Goal: Information Seeking & Learning: Check status

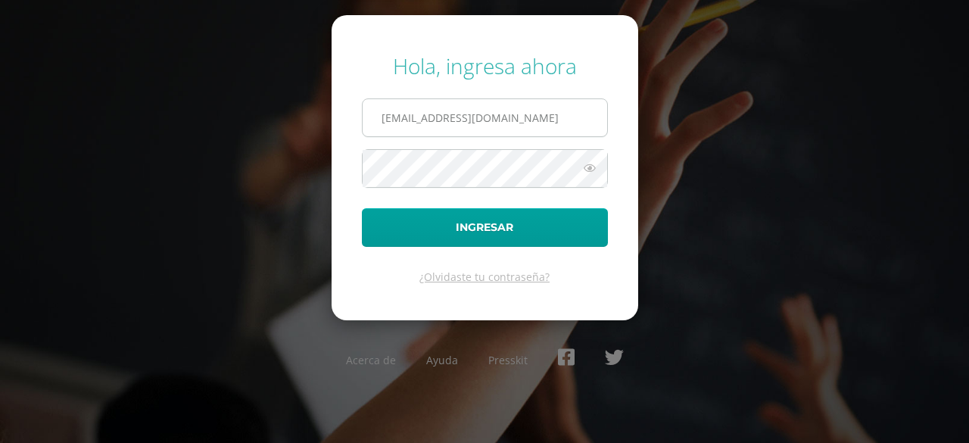
click at [570, 110] on input "b2301@bilinguesanjuan.edu.gt" at bounding box center [485, 117] width 245 height 37
type input "a1301@bilinguesanjuan.edu.gt"
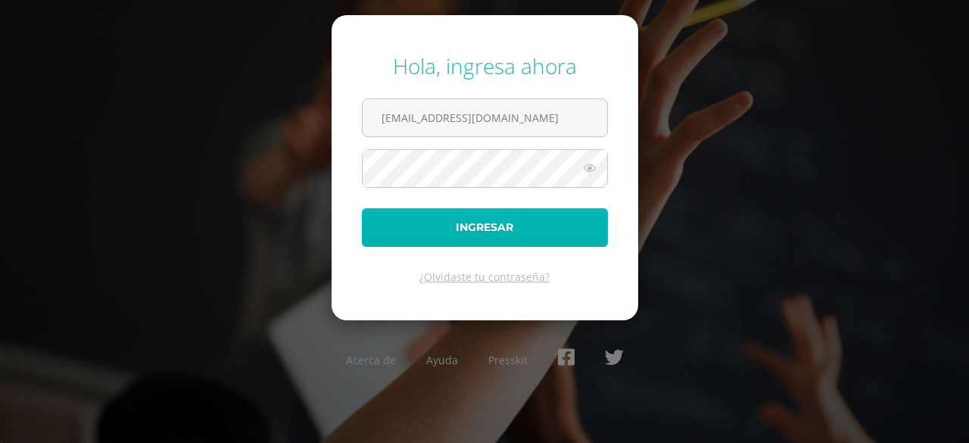
click at [524, 229] on button "Ingresar" at bounding box center [485, 227] width 246 height 39
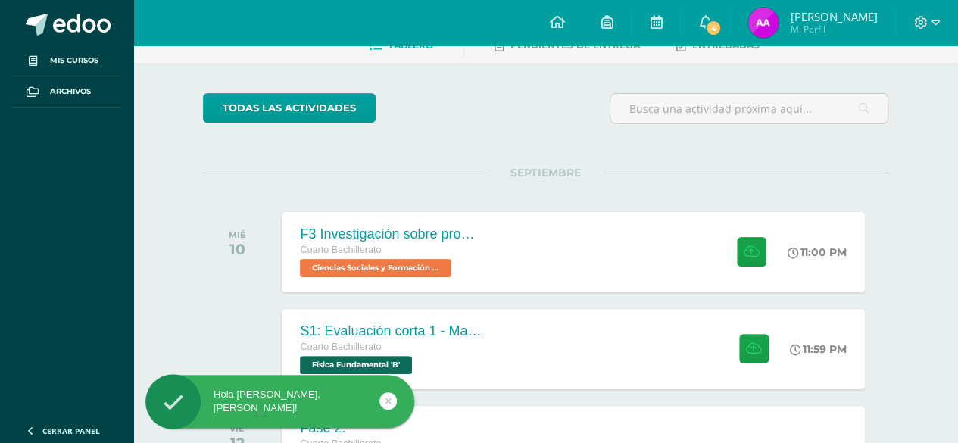
scroll to position [151, 0]
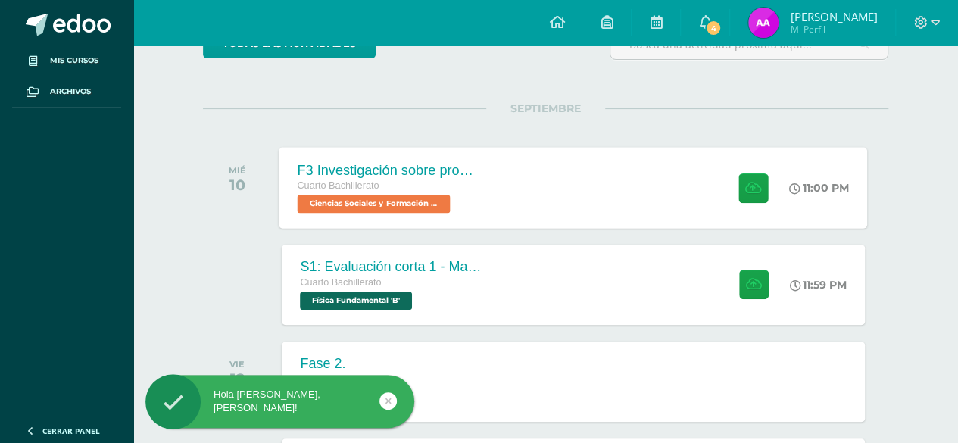
click at [518, 204] on div "F3 Investigación sobre problemas de salud mental como fenómeno social Cuarto Ba…" at bounding box center [573, 187] width 588 height 81
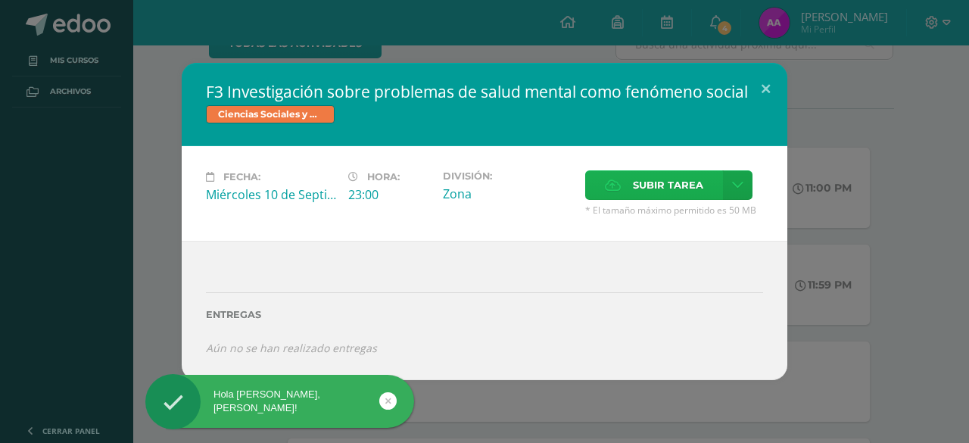
click at [614, 188] on icon at bounding box center [613, 185] width 16 height 10
click at [0, 0] on input "Subir tarea" at bounding box center [0, 0] width 0 height 0
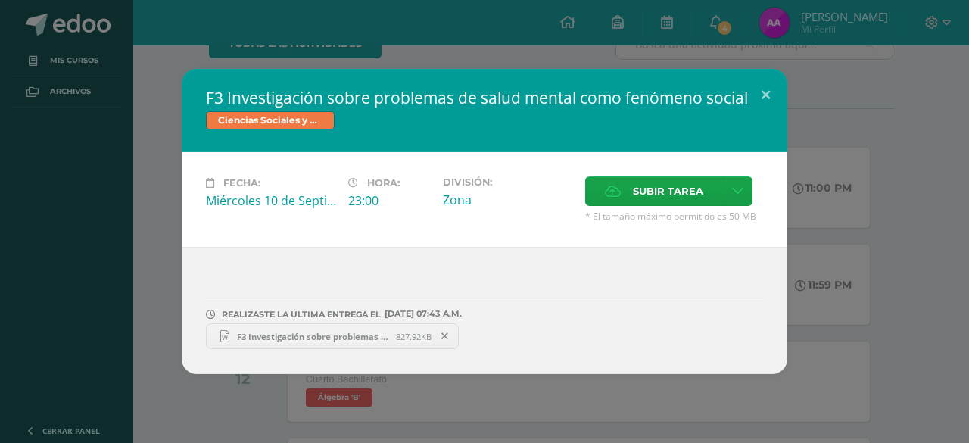
click at [855, 226] on div "F3 Investigación sobre problemas de salud mental como fenómeno social Ciencias …" at bounding box center [484, 221] width 957 height 305
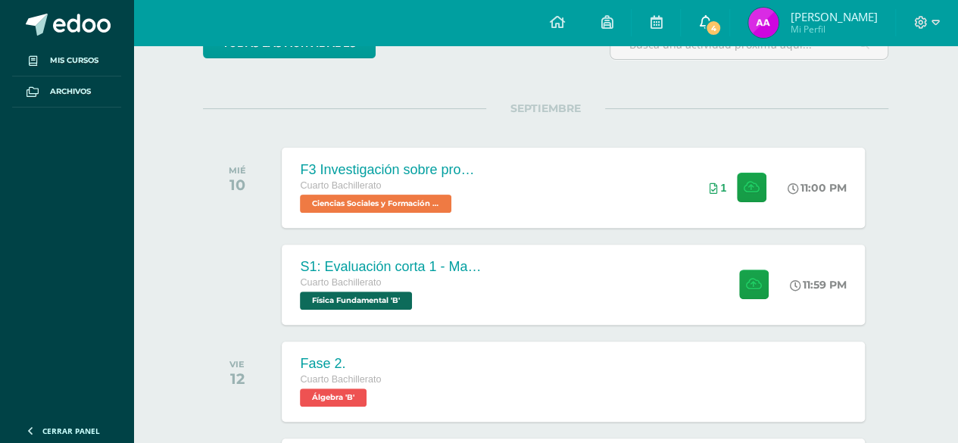
click at [719, 29] on link "4" at bounding box center [705, 22] width 48 height 45
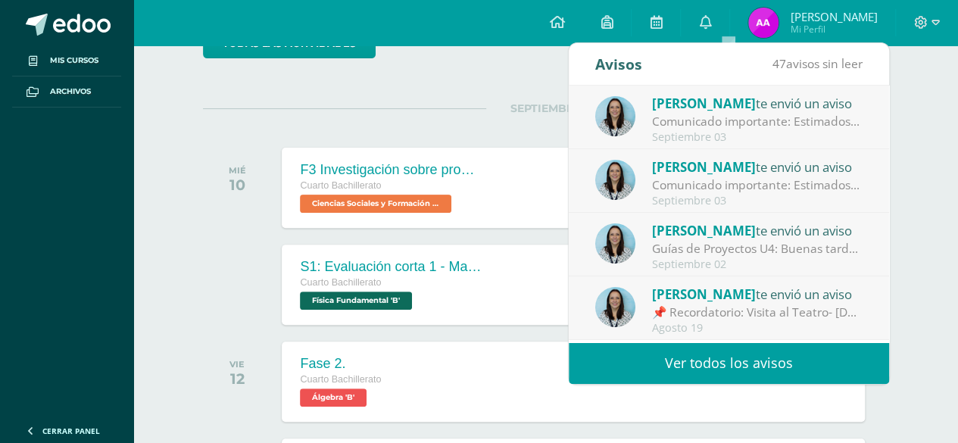
click at [678, 131] on div "Septiembre 03" at bounding box center [757, 137] width 210 height 13
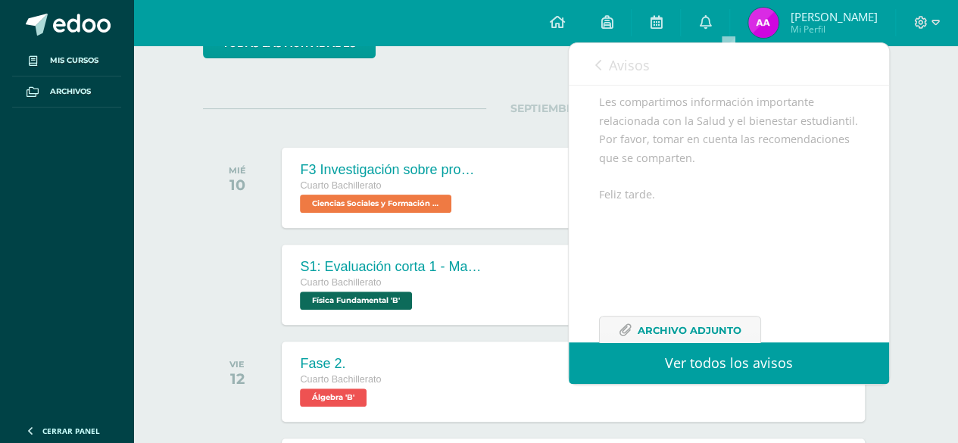
scroll to position [167, 0]
click at [606, 72] on link "Avisos" at bounding box center [622, 64] width 55 height 43
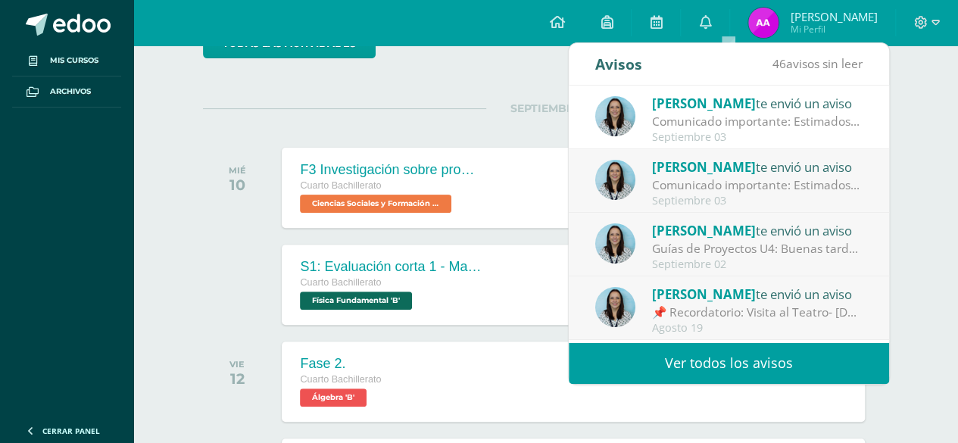
click at [645, 146] on div "Melissa Arevalo te envió un aviso Comunicado importante: Estimados padres de fa…" at bounding box center [729, 118] width 320 height 64
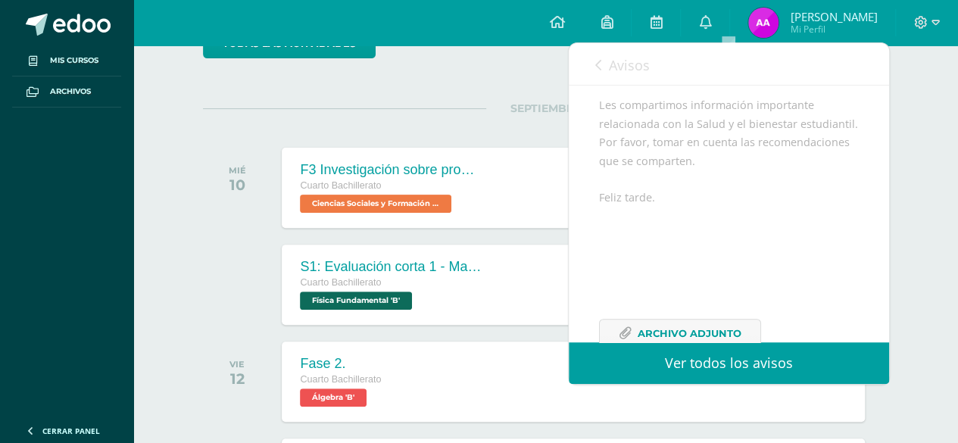
click at [648, 155] on div "Melissa Arevalo te envió un aviso Comunicado importante: Estimados padres de fa…" at bounding box center [568, 214] width 640 height 257
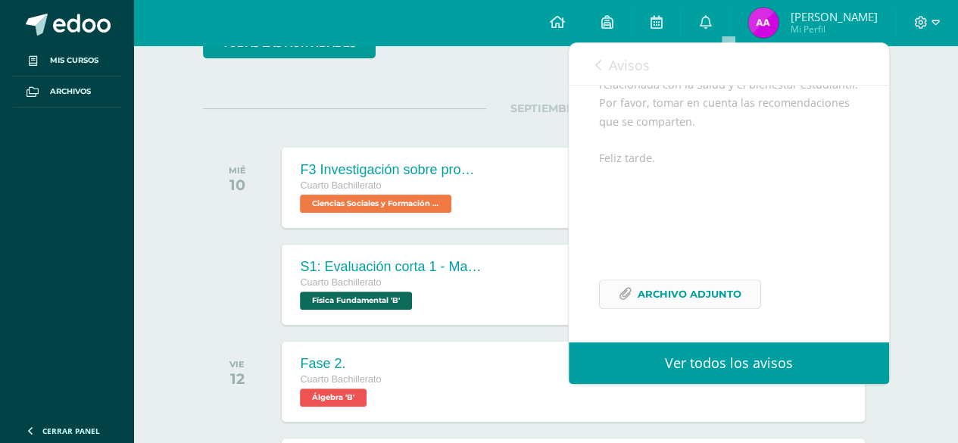
scroll to position [242, 0]
click at [734, 298] on span "Archivo Adjunto" at bounding box center [689, 294] width 104 height 28
click at [477, 58] on div "todas las Actividades" at bounding box center [342, 50] width 291 height 43
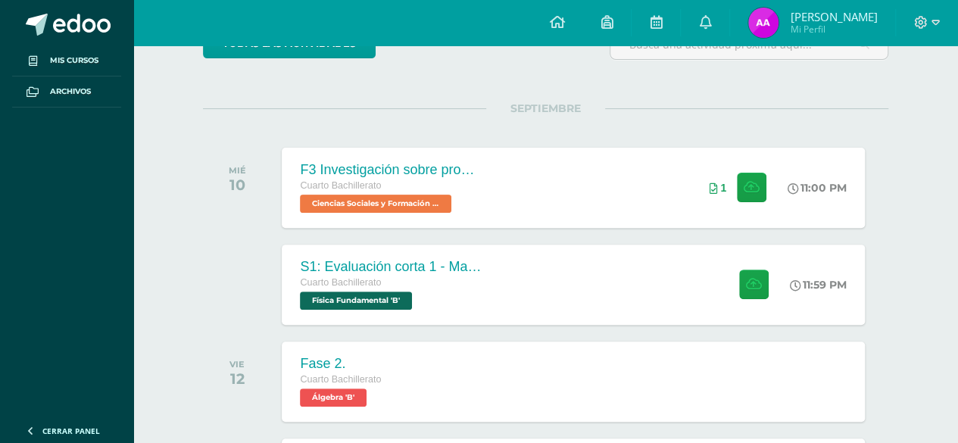
click at [833, 11] on span "[PERSON_NAME]" at bounding box center [833, 16] width 87 height 15
click at [916, 23] on icon at bounding box center [921, 23] width 14 height 14
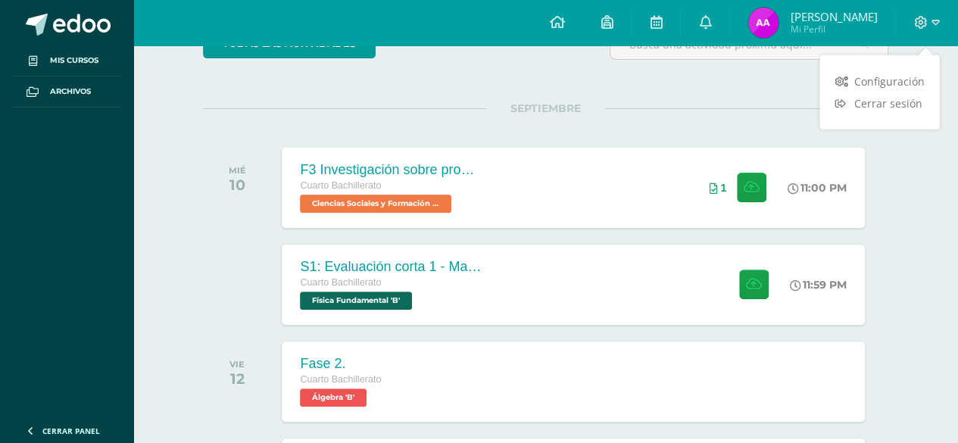
click at [868, 119] on div "Configuración Cerrar sesión" at bounding box center [879, 92] width 120 height 59
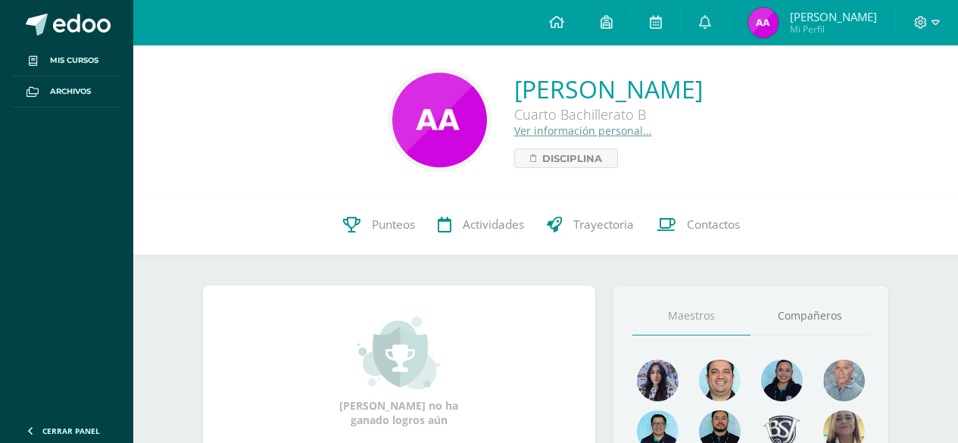
click at [858, 102] on div "Andy Giselle Andrino Aquino Cuarto Bachillerato B Ver información personal... D…" at bounding box center [545, 120] width 800 height 101
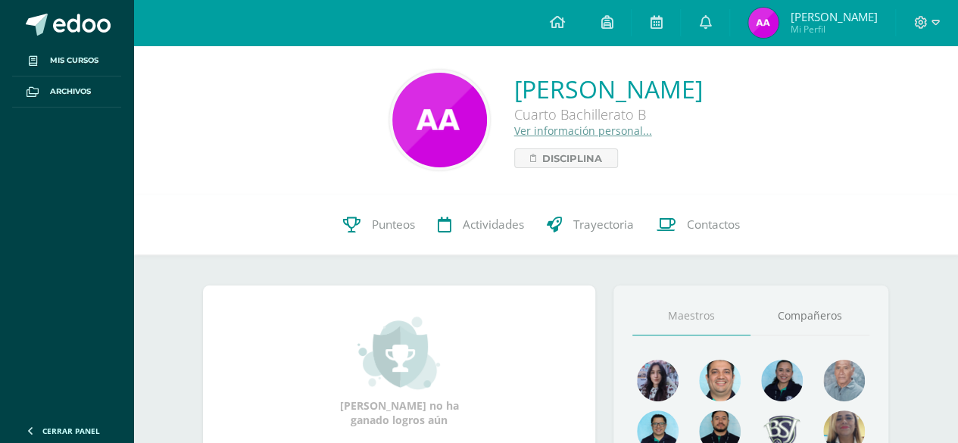
click at [925, 11] on div at bounding box center [927, 22] width 62 height 45
click at [928, 21] on span at bounding box center [927, 22] width 26 height 17
click at [395, 231] on span "Punteos" at bounding box center [393, 225] width 43 height 16
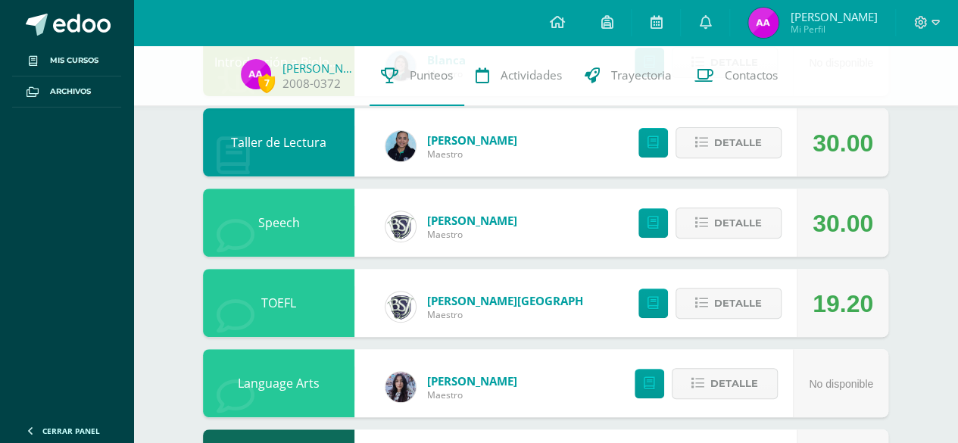
scroll to position [227, 0]
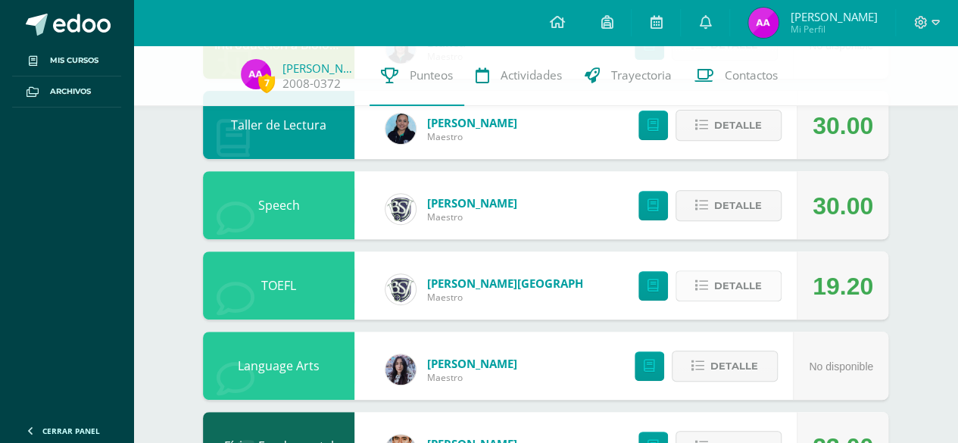
click at [706, 286] on icon at bounding box center [701, 285] width 13 height 13
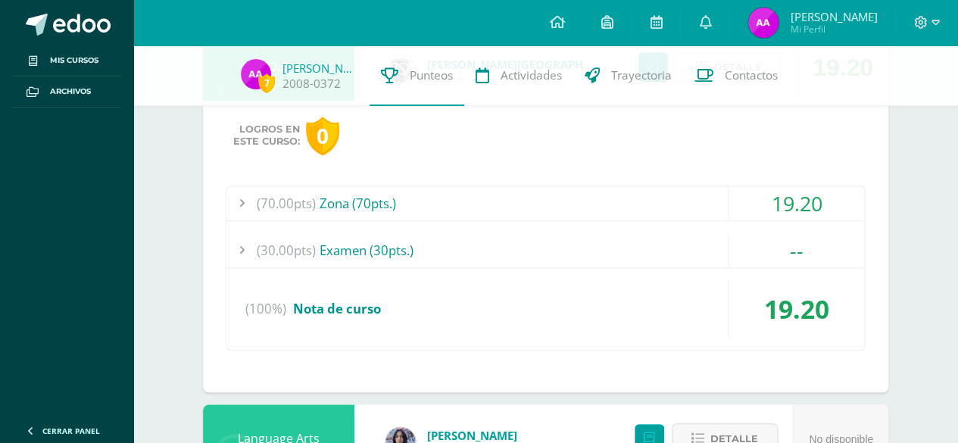
scroll to position [454, 0]
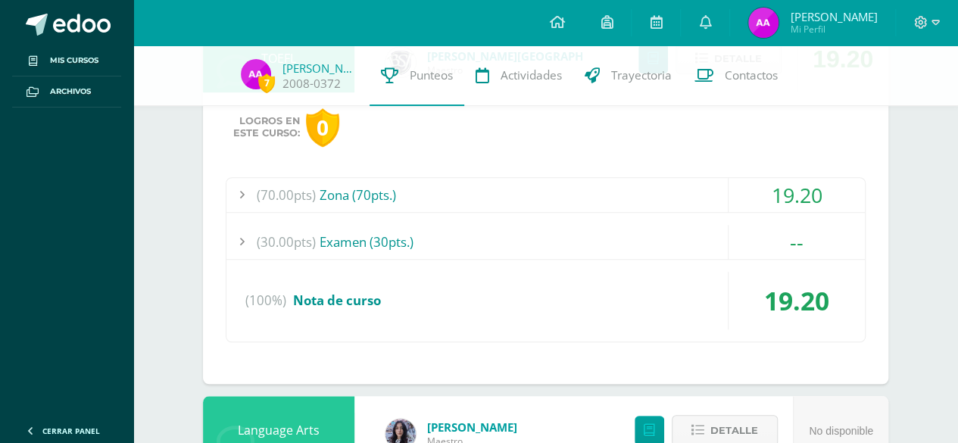
click at [268, 201] on span "(70.00pts)" at bounding box center [286, 195] width 59 height 34
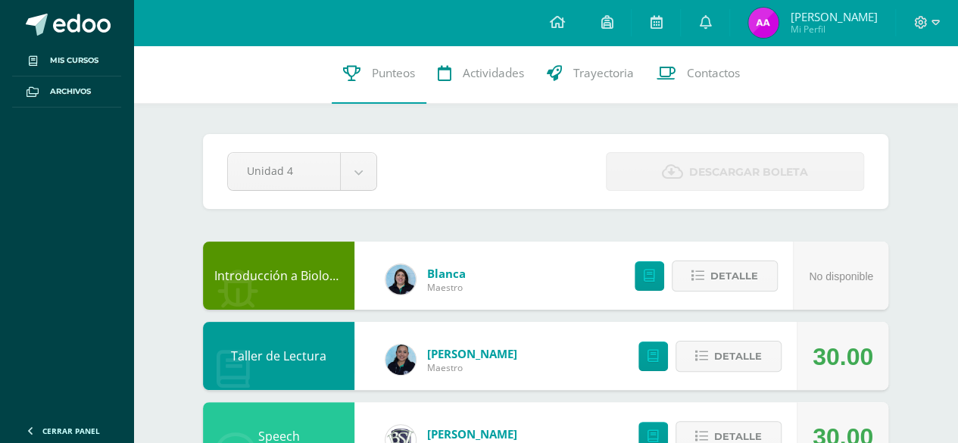
scroll to position [0, 0]
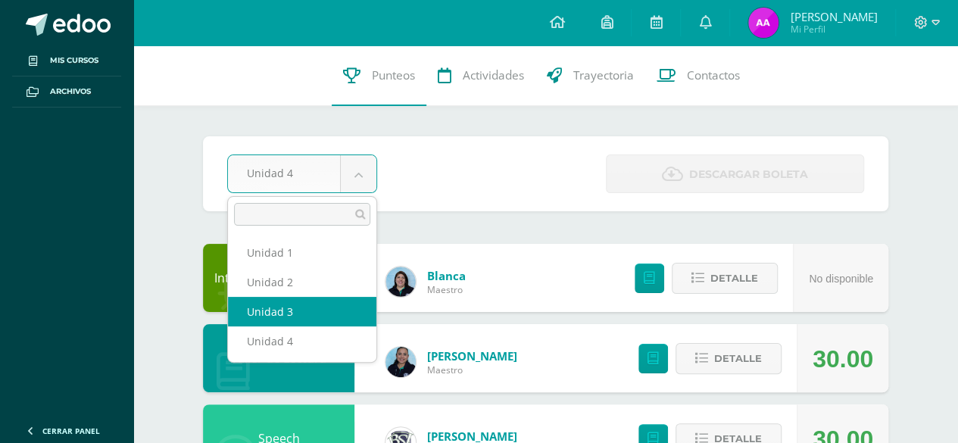
select select "Unidad 3"
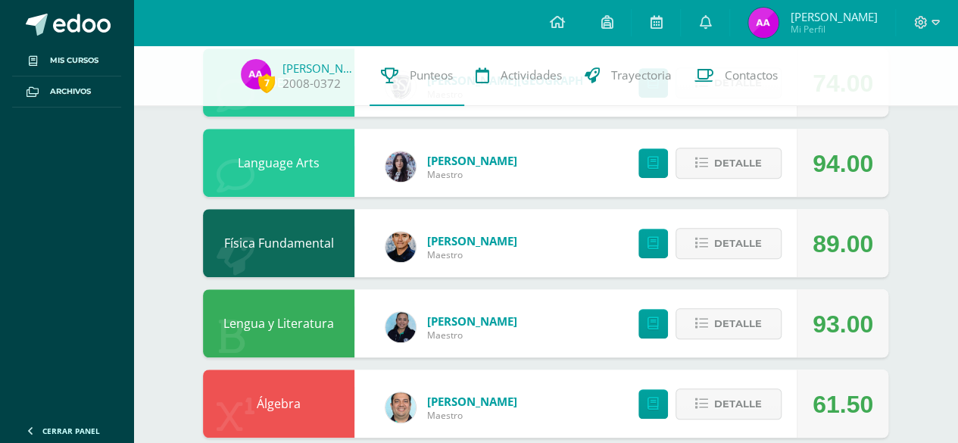
scroll to position [530, 0]
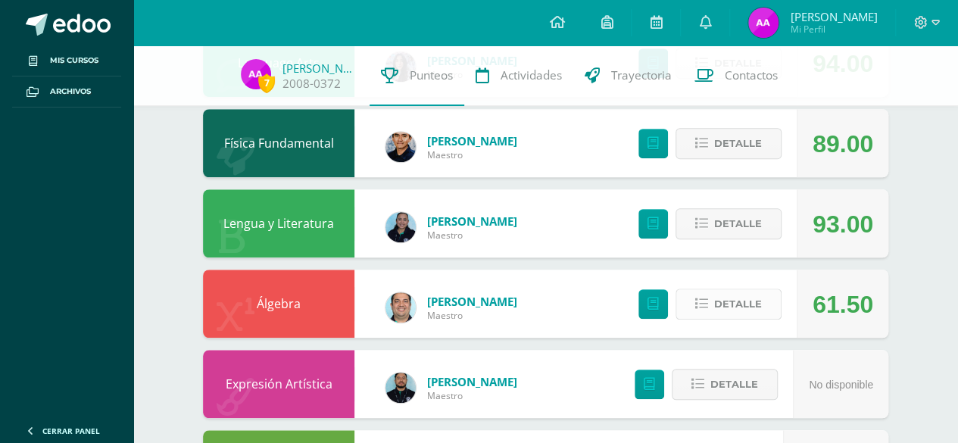
click at [753, 303] on span "Detalle" at bounding box center [738, 304] width 48 height 28
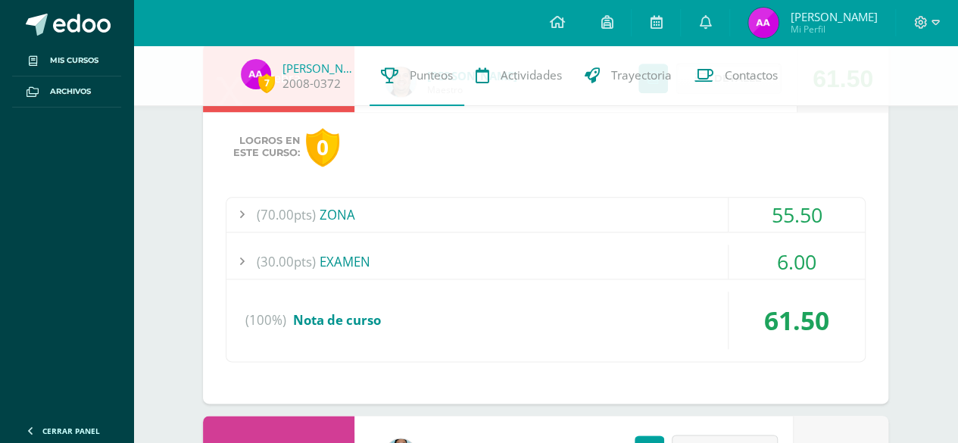
scroll to position [757, 0]
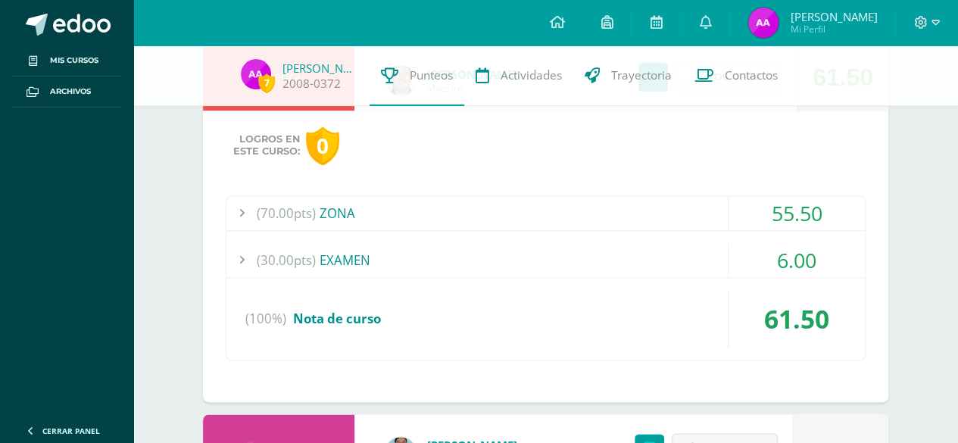
click at [246, 246] on div at bounding box center [241, 260] width 30 height 34
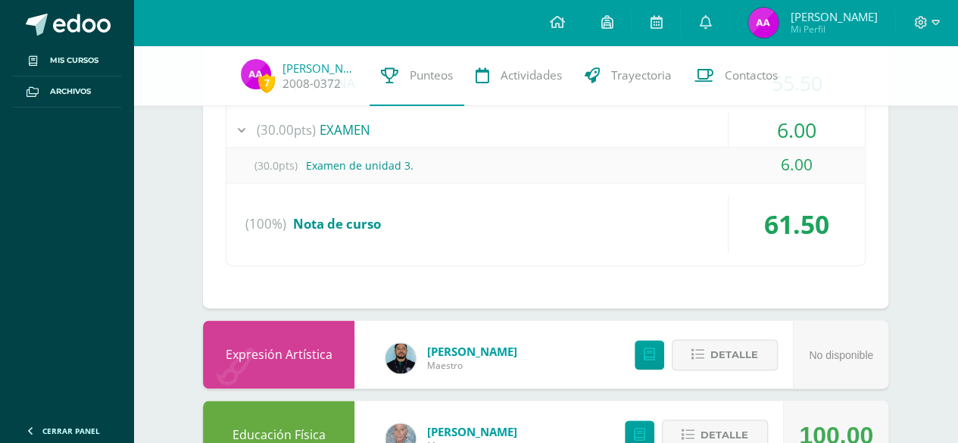
scroll to position [830, 0]
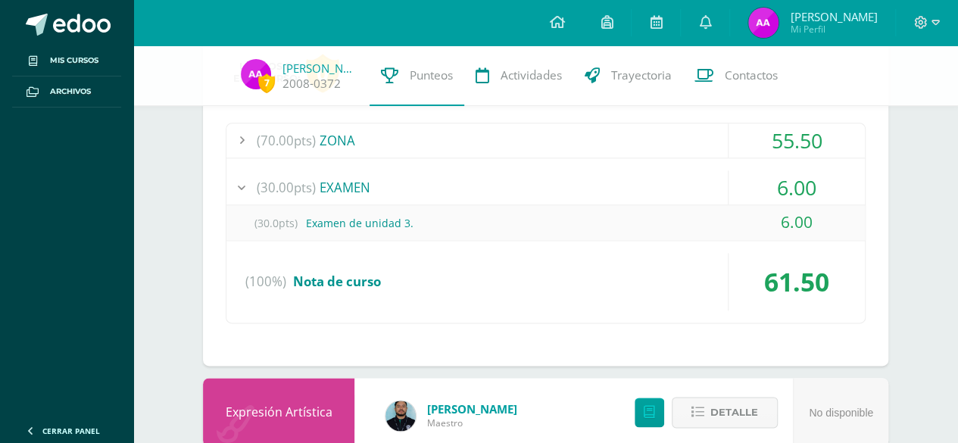
click at [306, 142] on span "(70.00pts)" at bounding box center [286, 140] width 59 height 34
click at [306, 141] on span "(70.00pts)" at bounding box center [286, 140] width 59 height 34
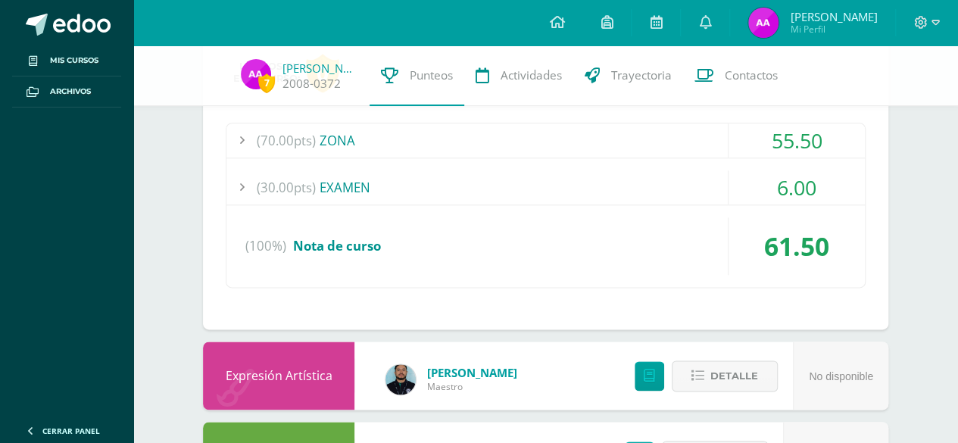
click at [248, 137] on div at bounding box center [241, 140] width 30 height 34
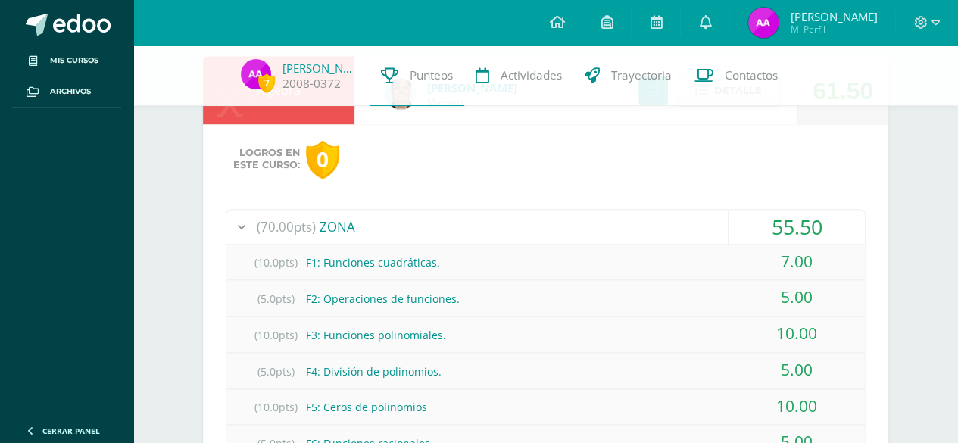
scroll to position [678, 0]
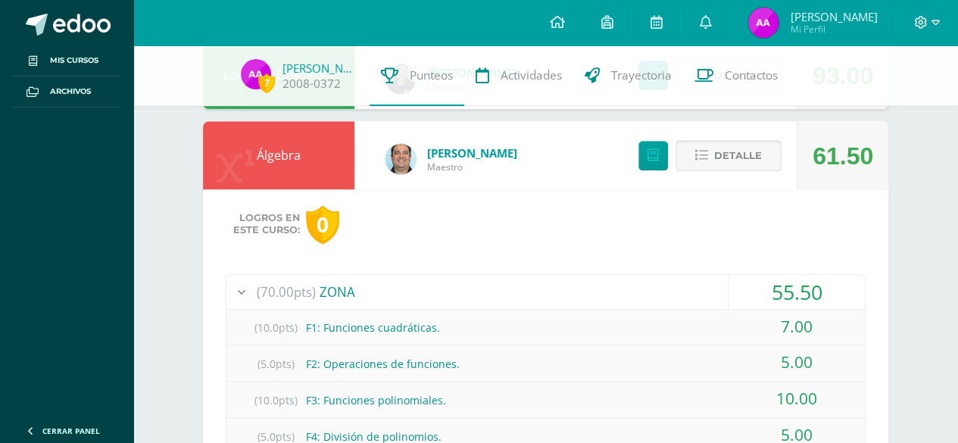
click at [715, 168] on span "Detalle" at bounding box center [738, 156] width 48 height 28
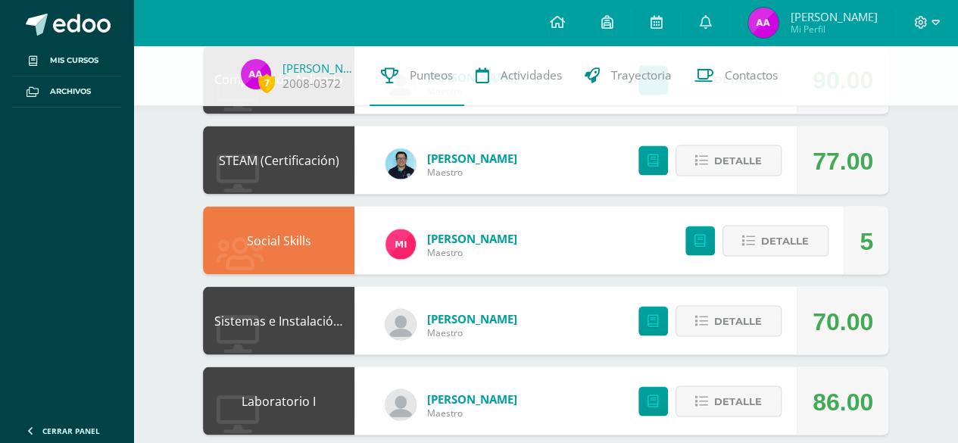
scroll to position [1337, 0]
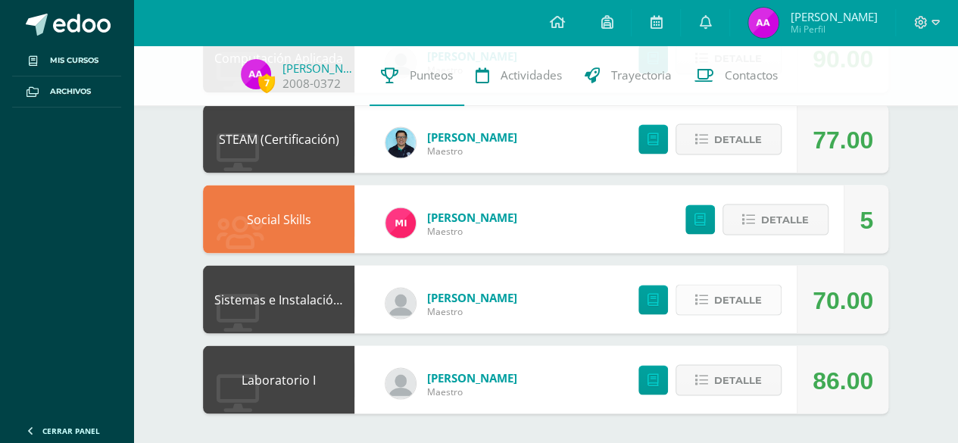
click at [768, 306] on button "Detalle" at bounding box center [728, 299] width 106 height 31
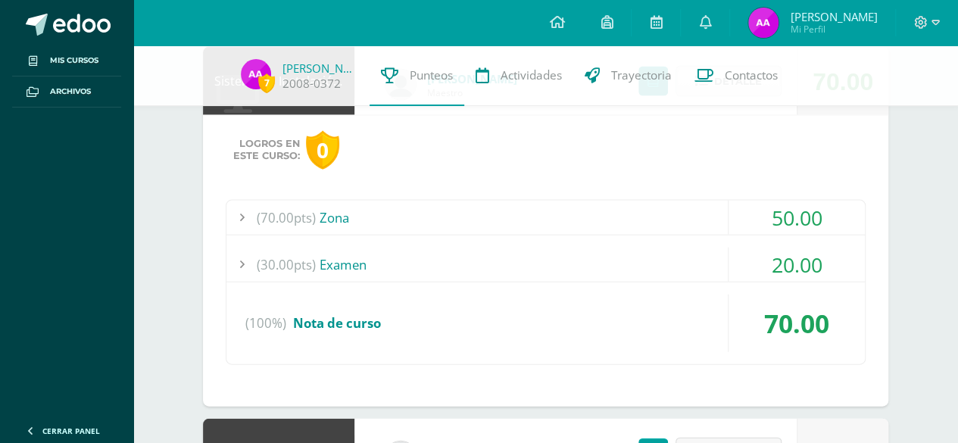
scroll to position [1627, 0]
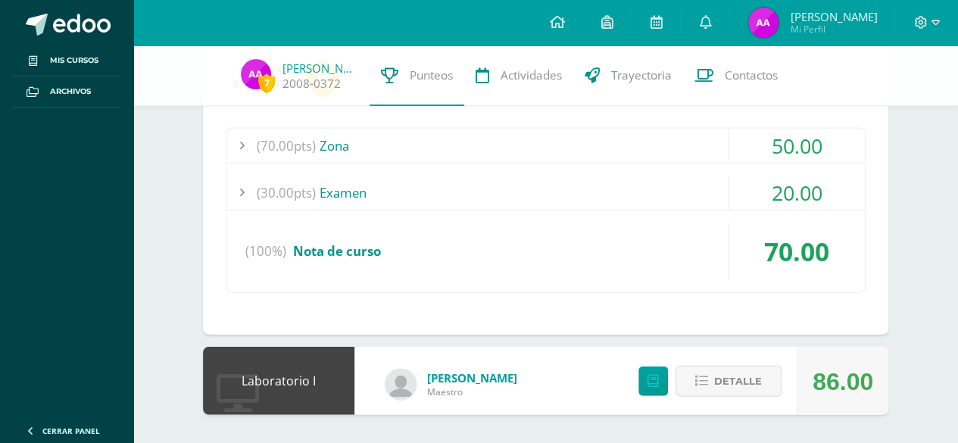
click at [407, 199] on div "(30.00pts) Examen" at bounding box center [545, 193] width 638 height 34
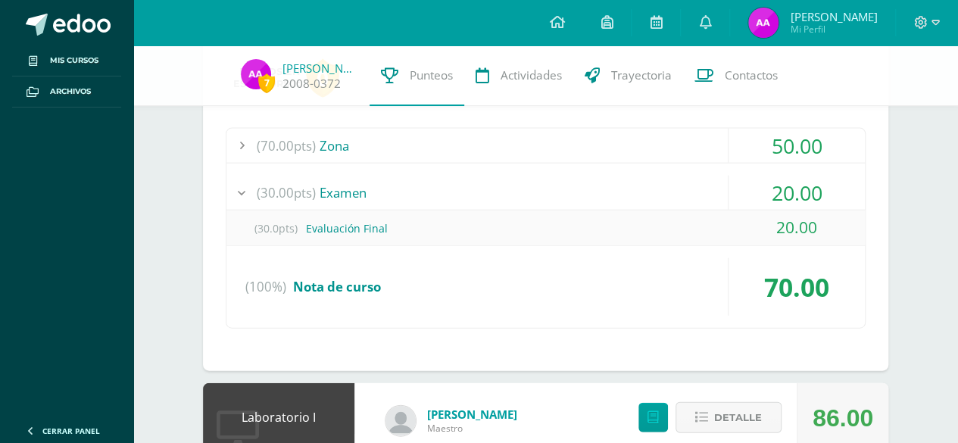
click at [374, 139] on div "(70.00pts) Zona" at bounding box center [545, 146] width 638 height 34
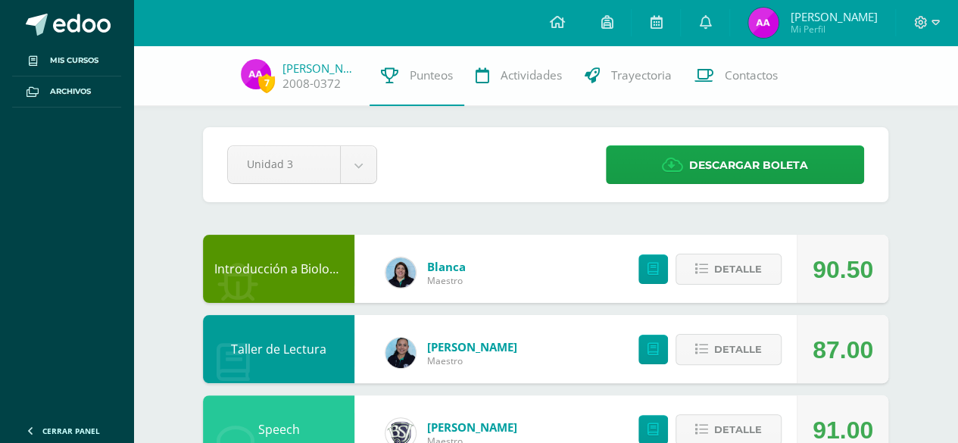
scroll to position [0, 0]
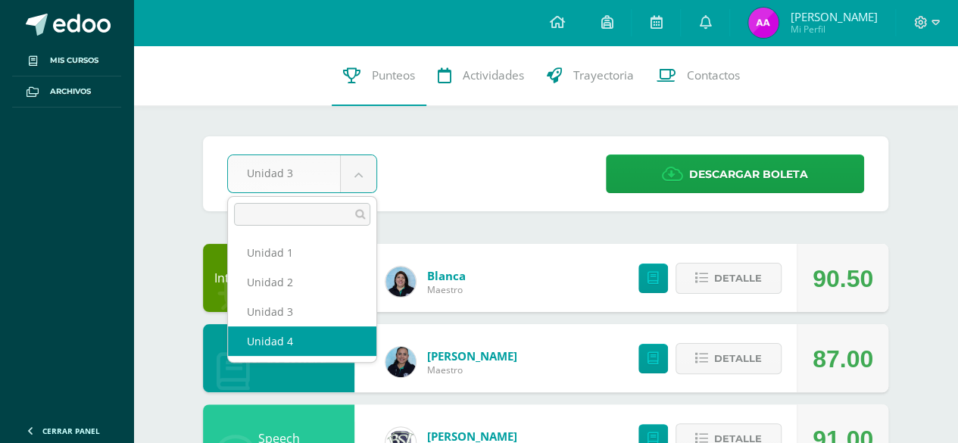
select select "Unidad 4"
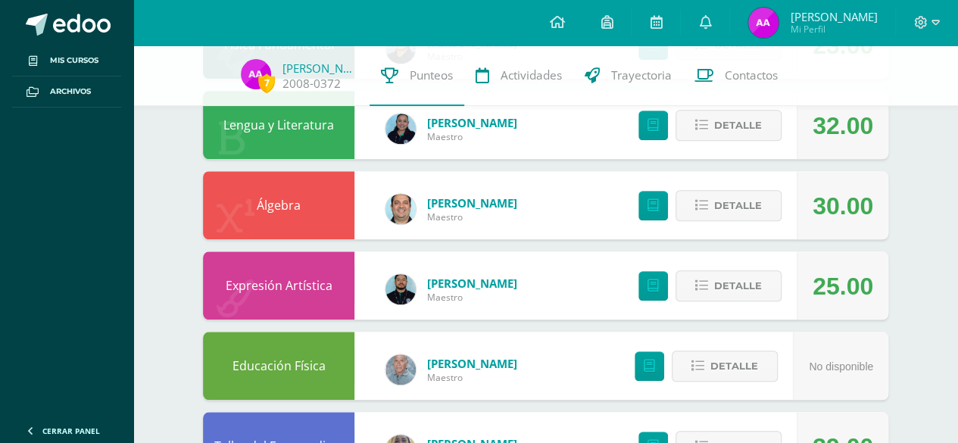
scroll to position [681, 0]
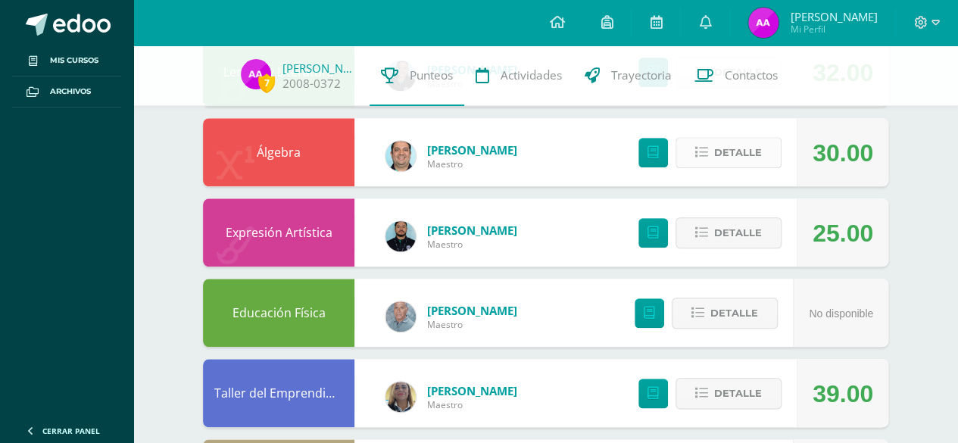
click at [724, 155] on span "Detalle" at bounding box center [738, 153] width 48 height 28
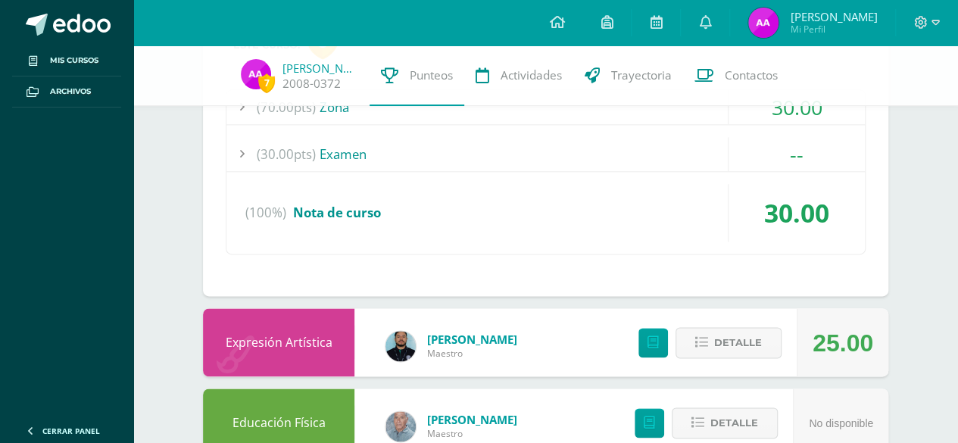
scroll to position [757, 0]
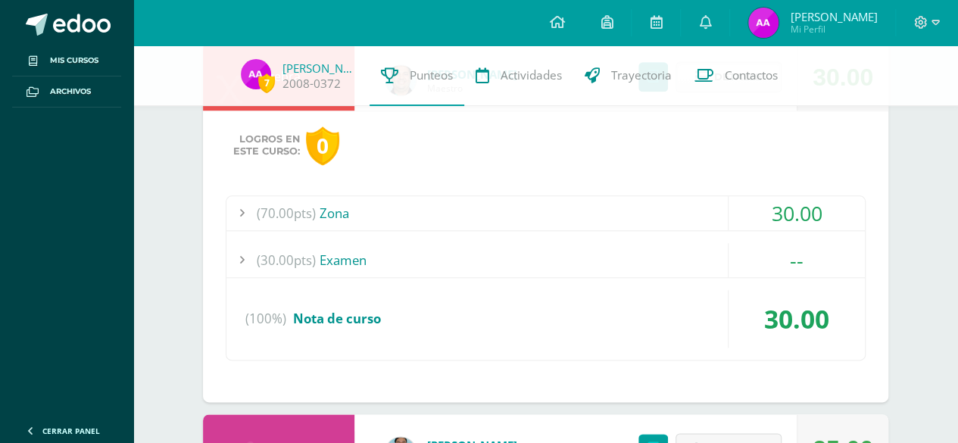
click at [295, 208] on span "(70.00pts)" at bounding box center [286, 213] width 59 height 34
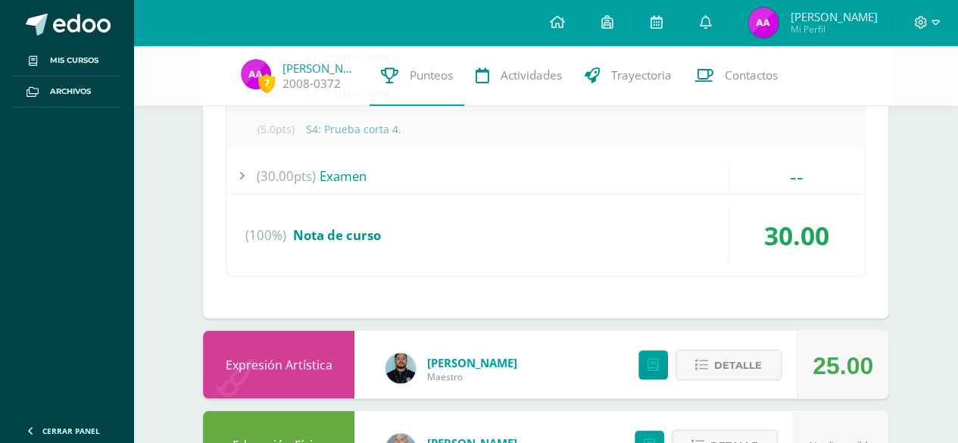
scroll to position [1211, 0]
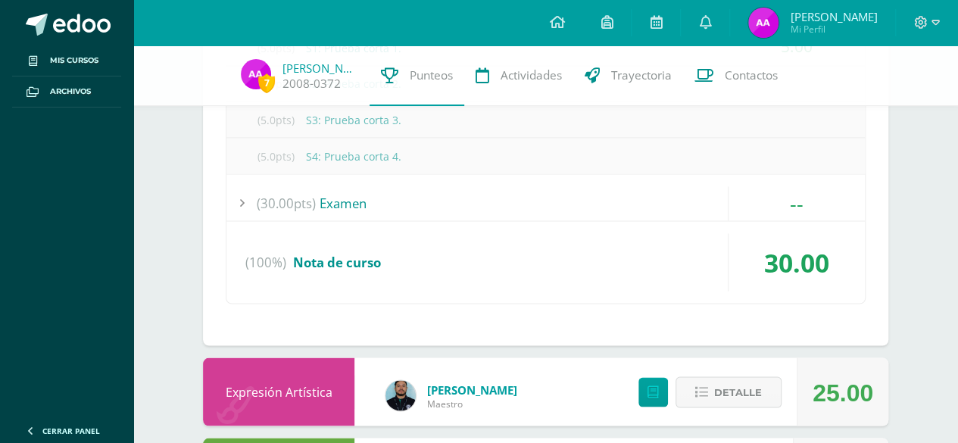
click at [339, 189] on div "(30.00pts) Examen" at bounding box center [545, 203] width 638 height 34
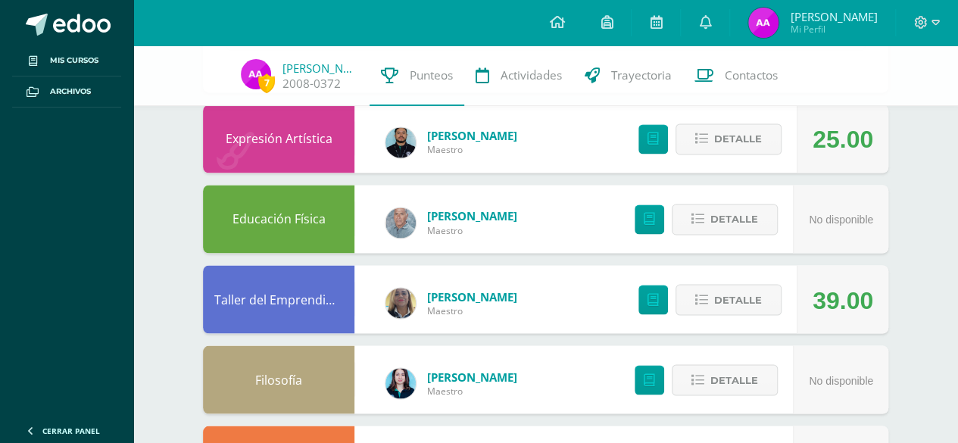
scroll to position [1207, 0]
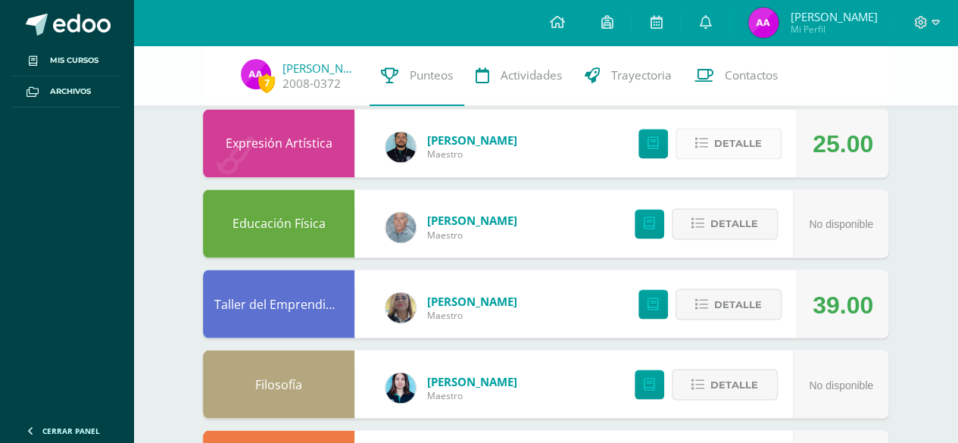
click at [760, 148] on span "Detalle" at bounding box center [738, 143] width 48 height 28
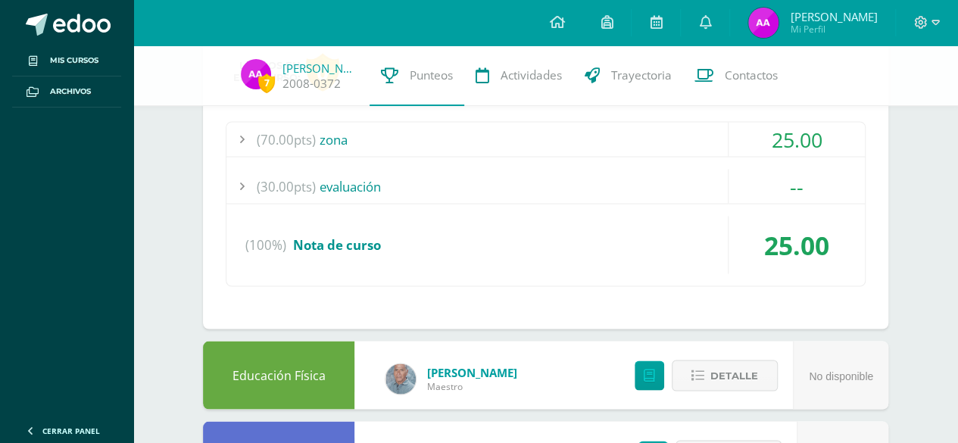
scroll to position [1358, 0]
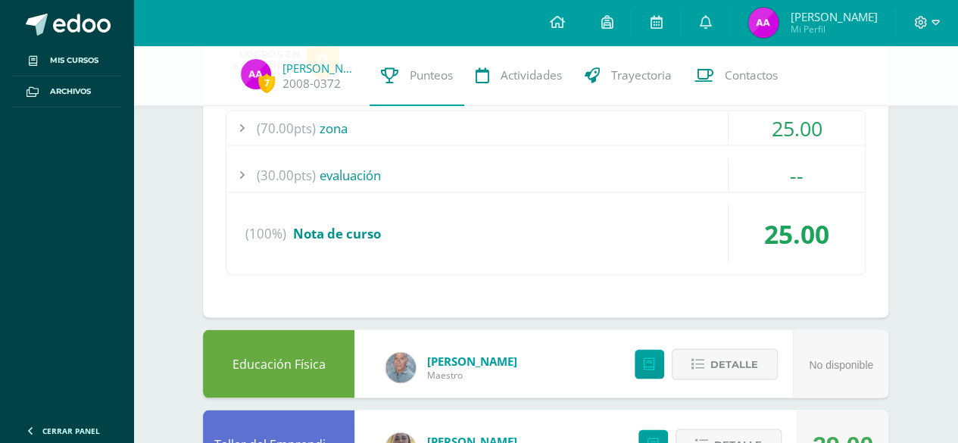
click at [271, 122] on span "(70.00pts)" at bounding box center [286, 128] width 59 height 34
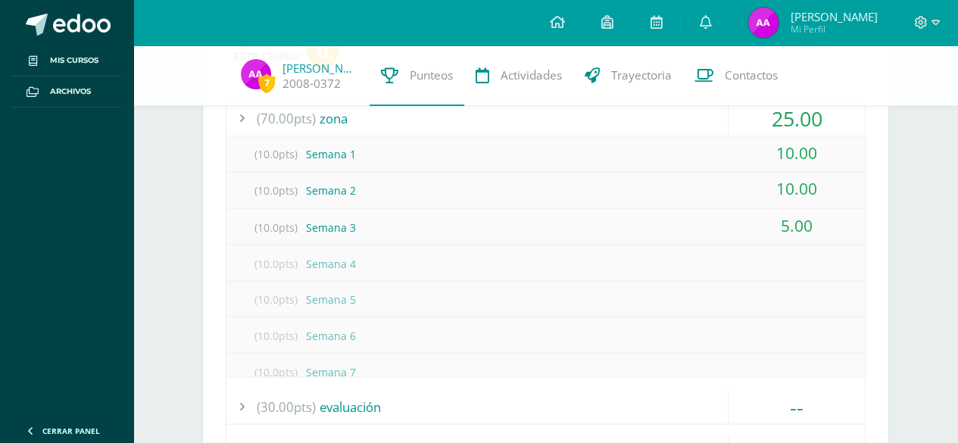
scroll to position [1217, 0]
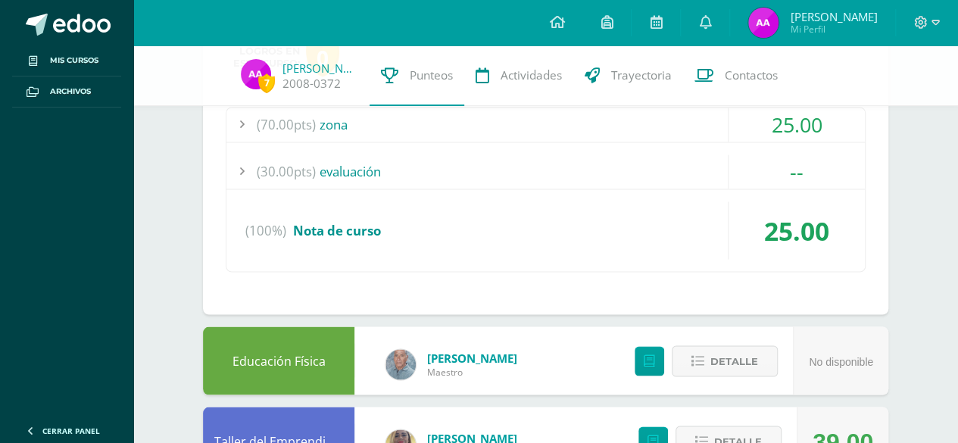
click at [262, 113] on span "(70.00pts)" at bounding box center [286, 124] width 59 height 34
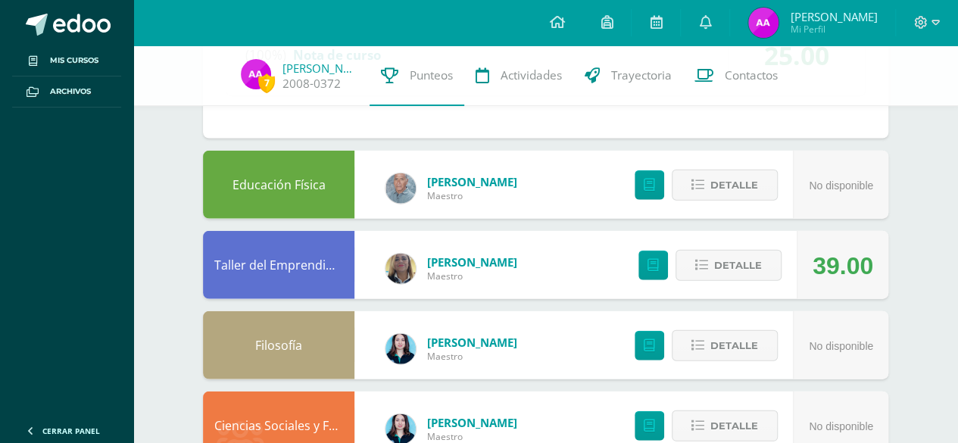
scroll to position [1746, 0]
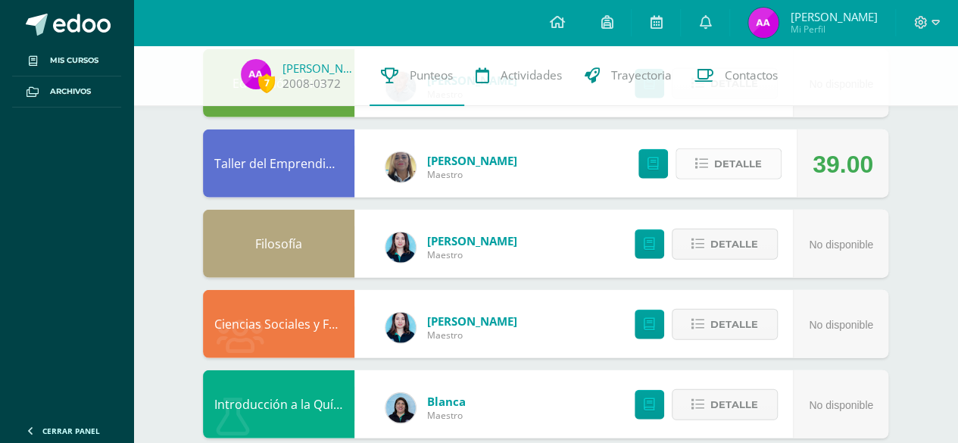
click at [703, 157] on icon at bounding box center [701, 163] width 13 height 13
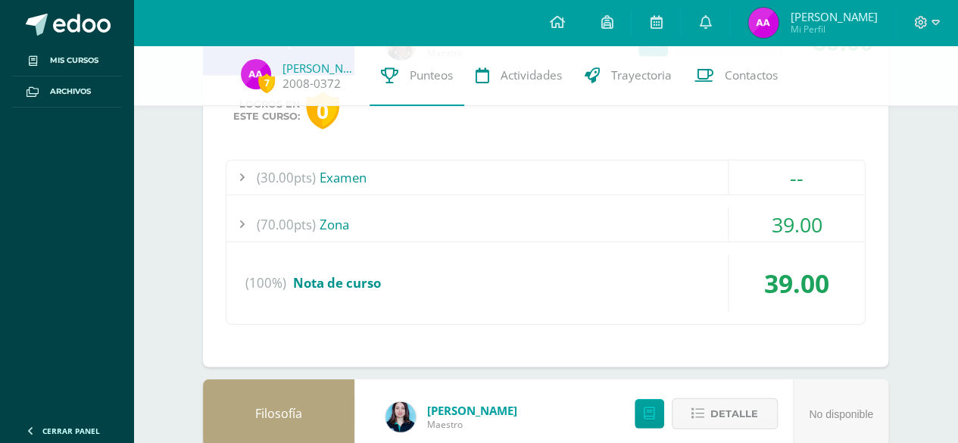
scroll to position [1898, 0]
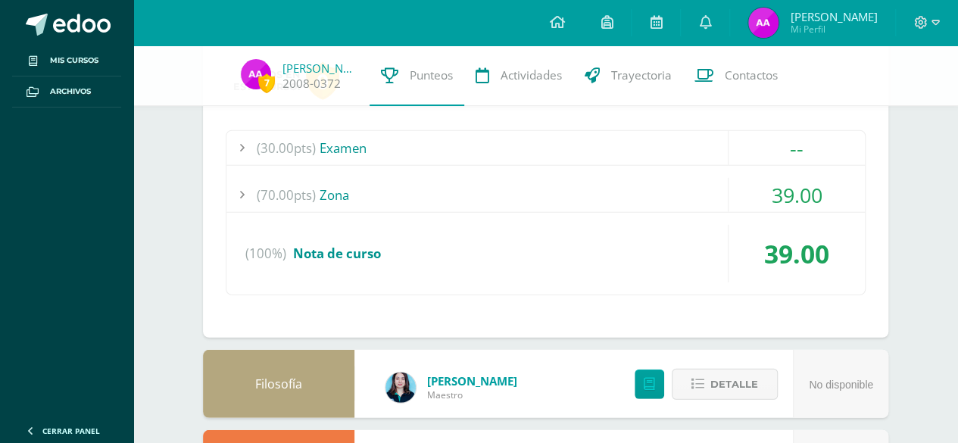
click at [325, 147] on div "(30.00pts) Examen" at bounding box center [545, 148] width 638 height 34
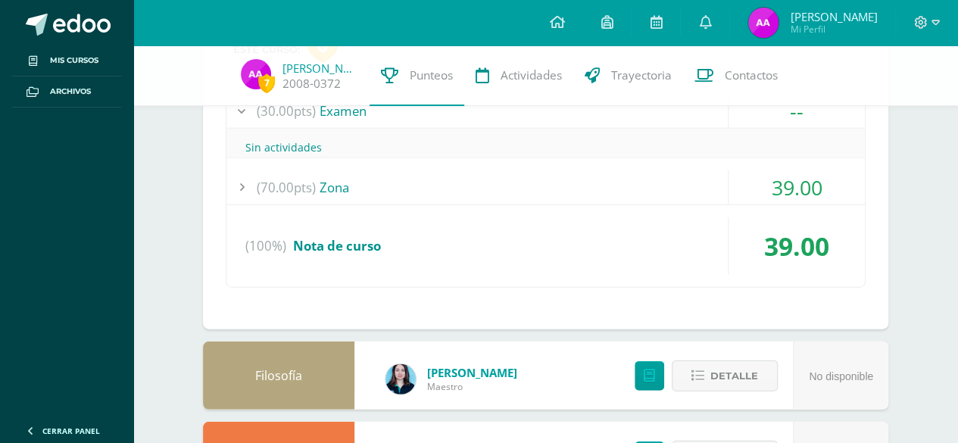
scroll to position [1650, 0]
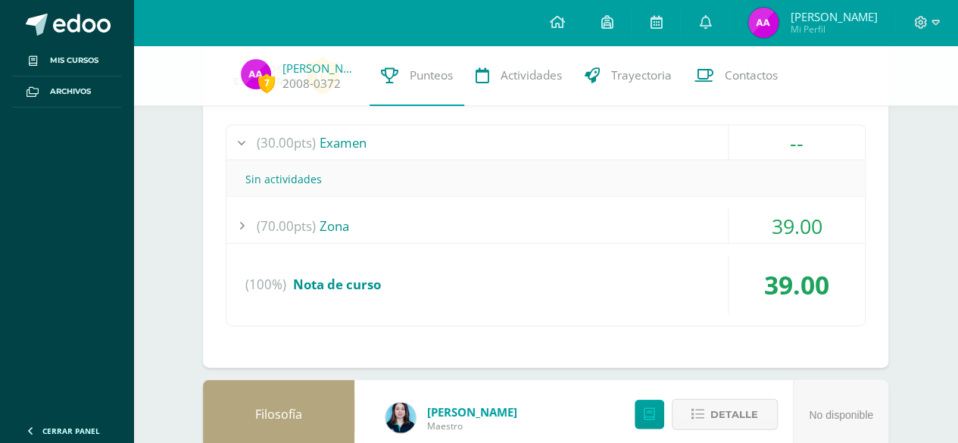
click at [304, 216] on span "(70.00pts)" at bounding box center [286, 226] width 59 height 34
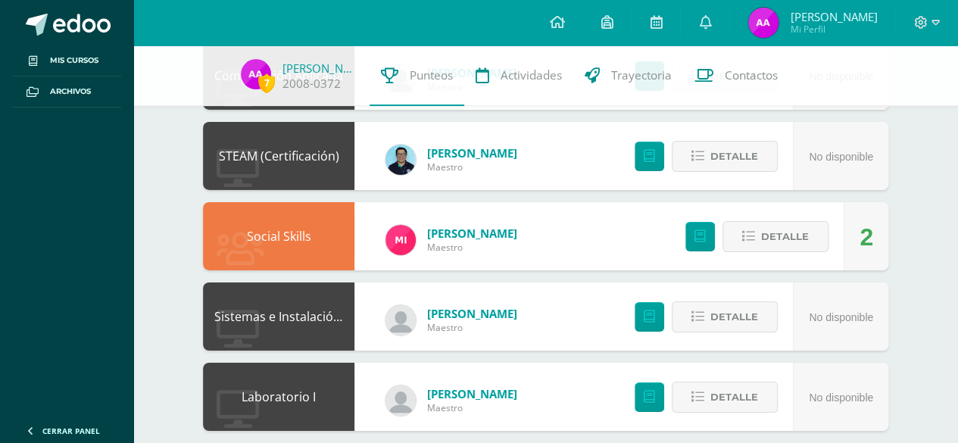
scroll to position [2454, 0]
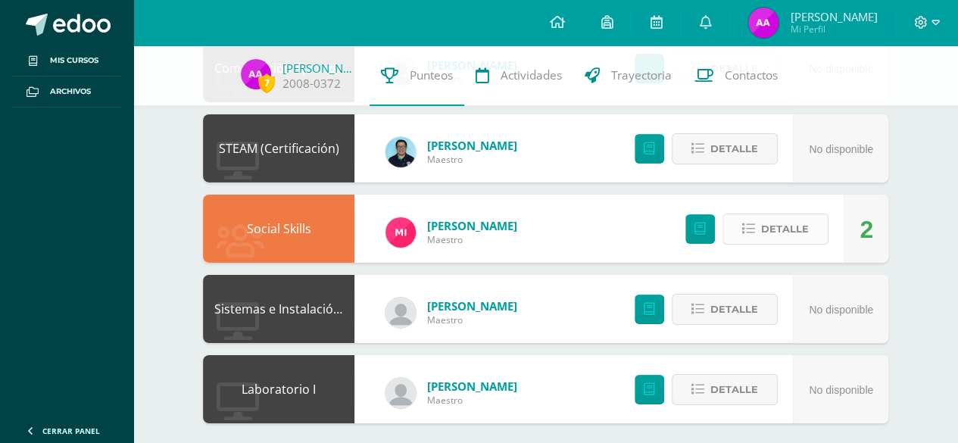
click at [775, 225] on span "Detalle" at bounding box center [785, 229] width 48 height 28
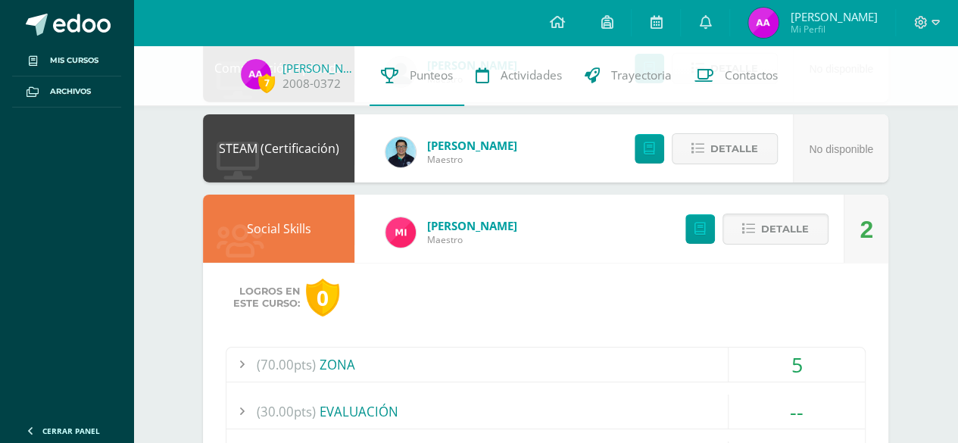
click at [349, 356] on div "(70.00pts) ZONA" at bounding box center [545, 364] width 638 height 34
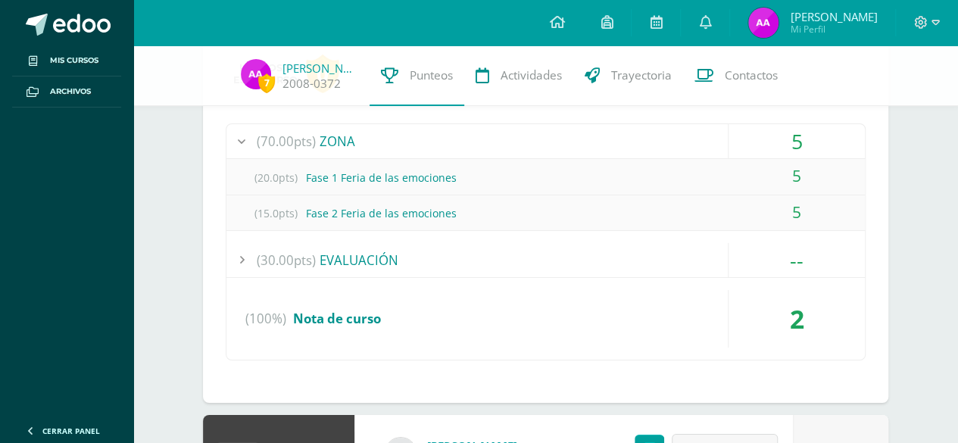
scroll to position [2435, 0]
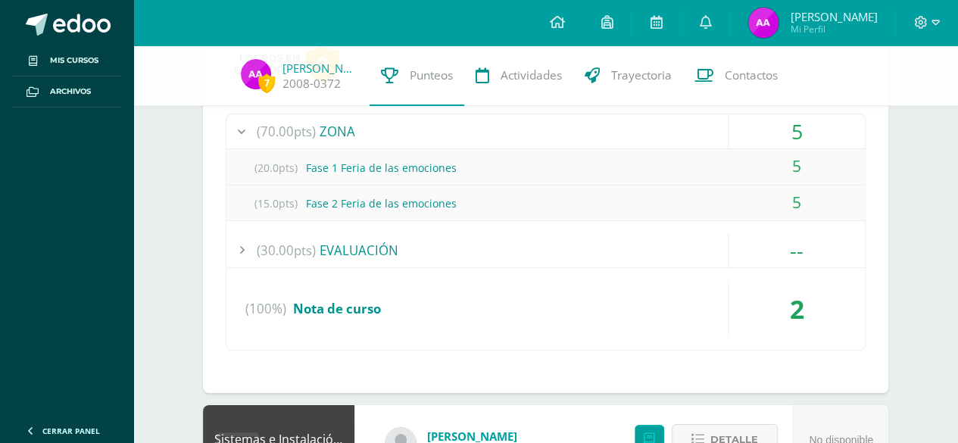
click at [326, 308] on span "Nota de curso" at bounding box center [337, 308] width 88 height 17
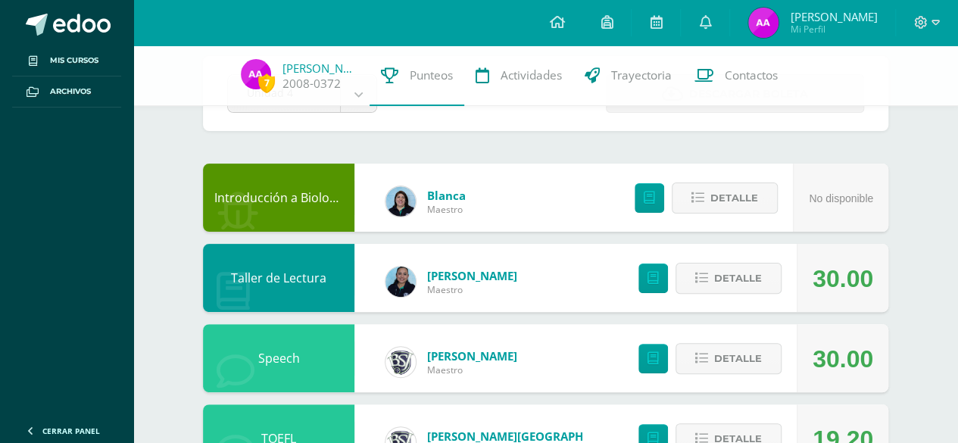
scroll to position [150, 0]
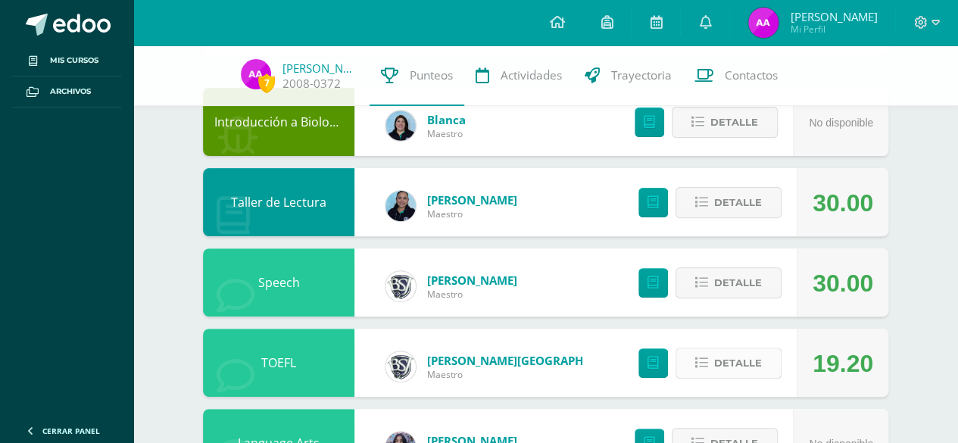
click at [757, 370] on span "Detalle" at bounding box center [738, 363] width 48 height 28
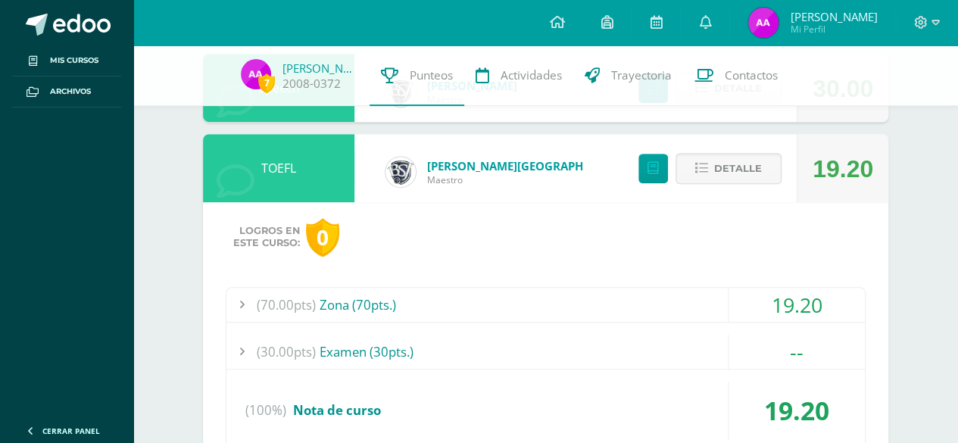
scroll to position [377, 0]
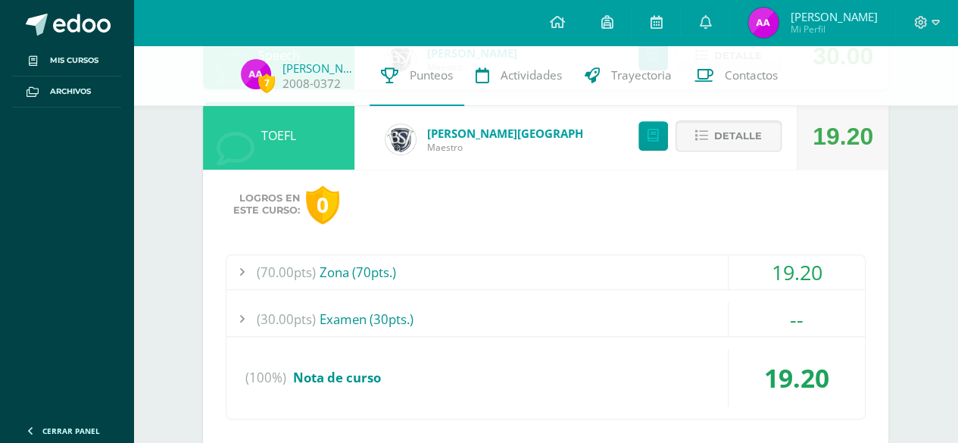
click at [268, 315] on span "(30.00pts)" at bounding box center [286, 319] width 59 height 34
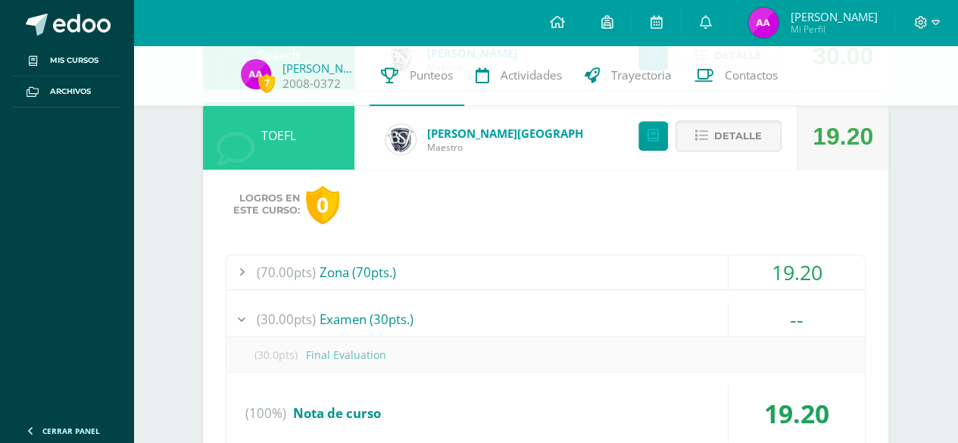
click at [266, 270] on span "(70.00pts)" at bounding box center [286, 272] width 59 height 34
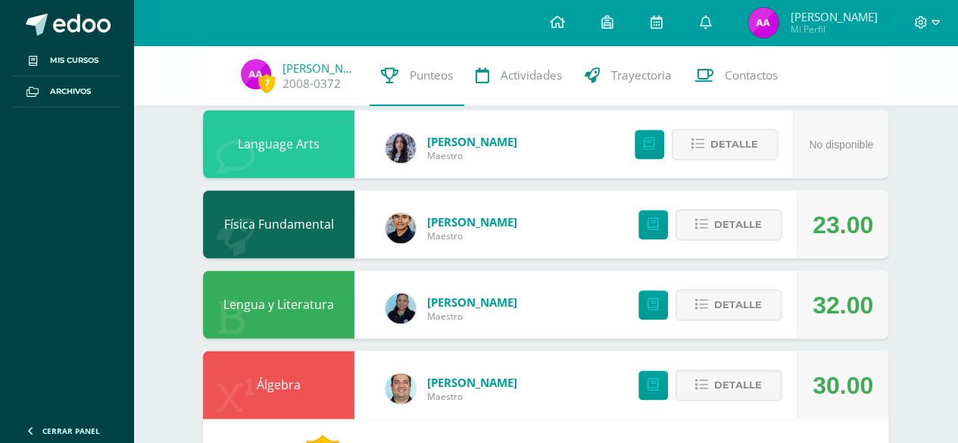
scroll to position [983, 0]
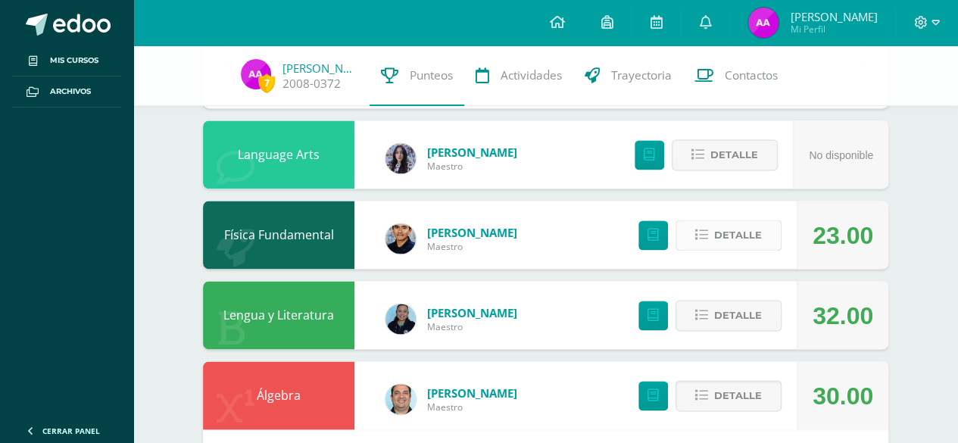
click at [739, 221] on span "Detalle" at bounding box center [738, 235] width 48 height 28
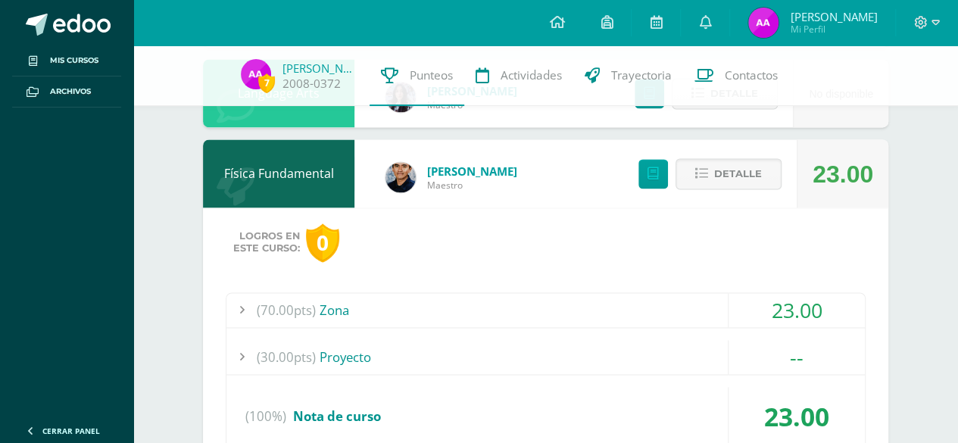
scroll to position [1058, 0]
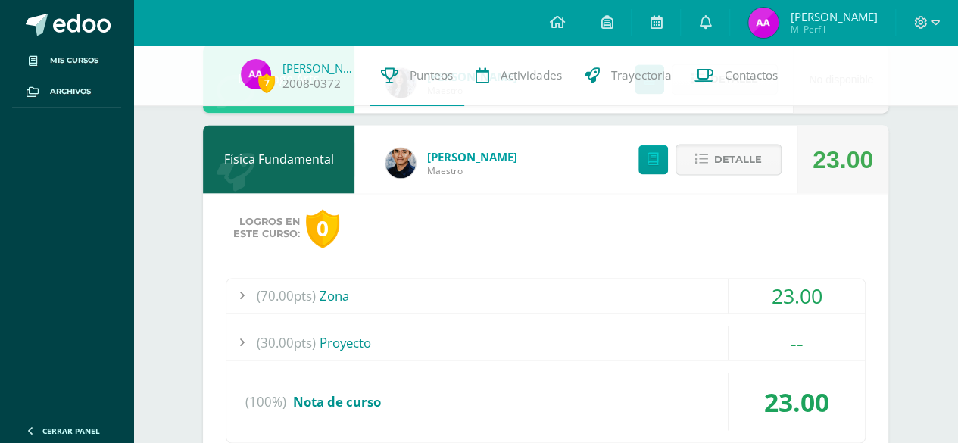
click at [344, 279] on div "(70.00pts) Zona" at bounding box center [545, 296] width 638 height 34
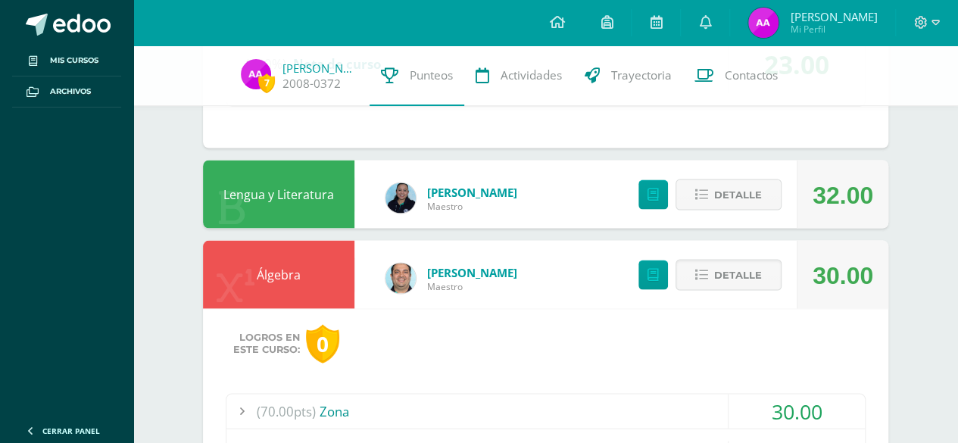
scroll to position [1361, 0]
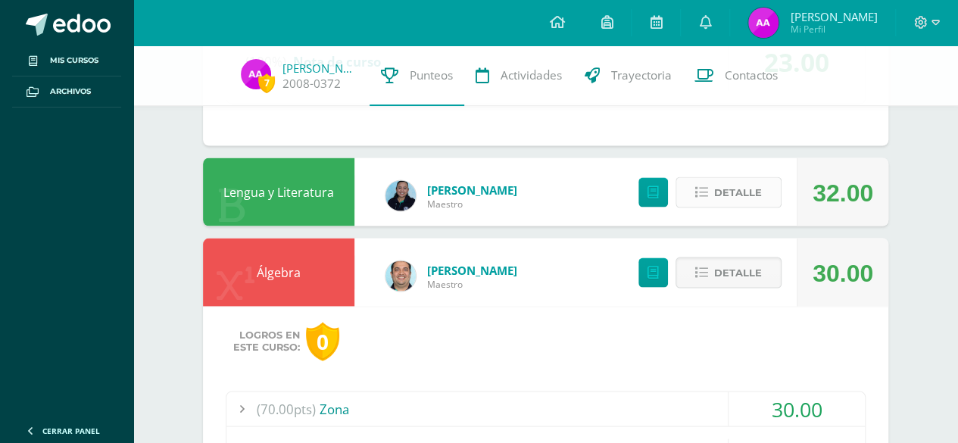
click at [701, 189] on icon at bounding box center [701, 191] width 13 height 13
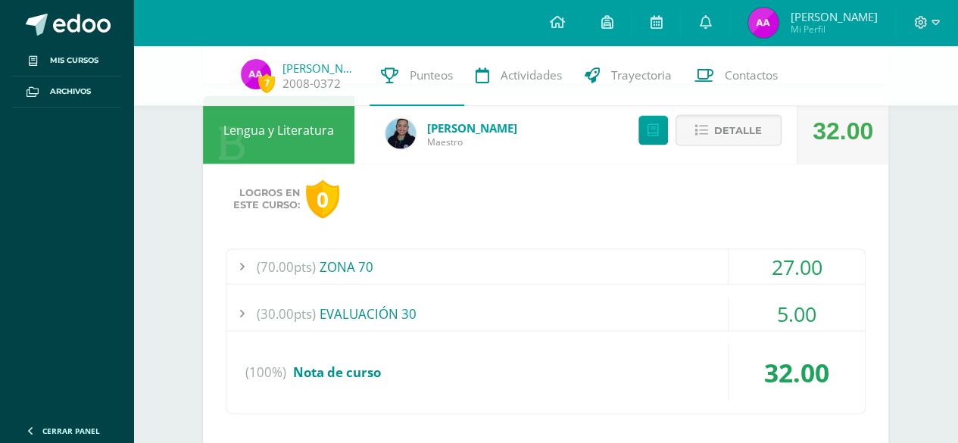
scroll to position [1437, 0]
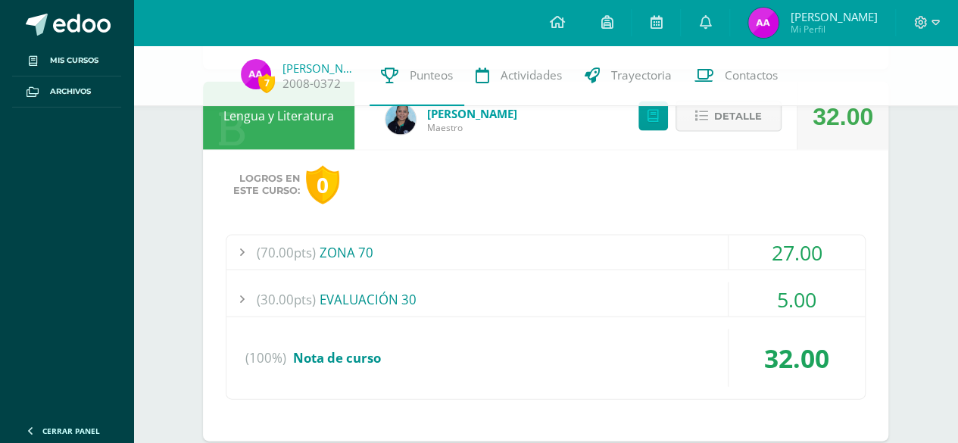
click at [324, 245] on div "(70.00pts) ZONA 70" at bounding box center [545, 252] width 638 height 34
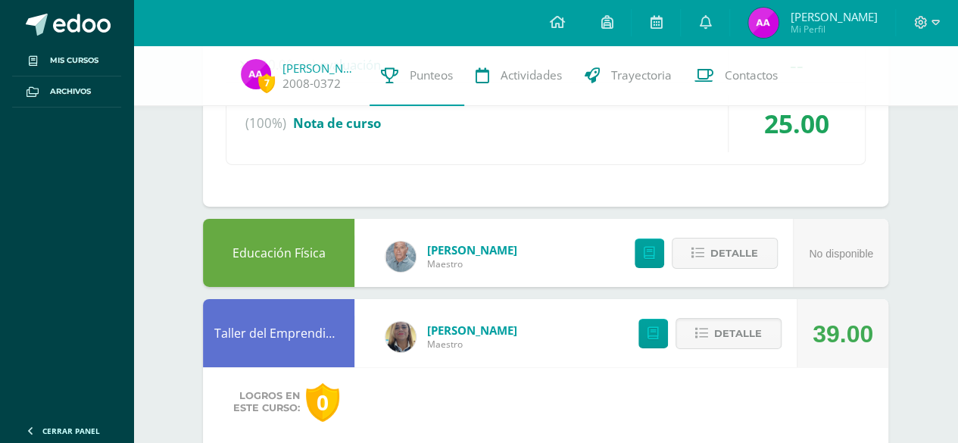
scroll to position [2512, 0]
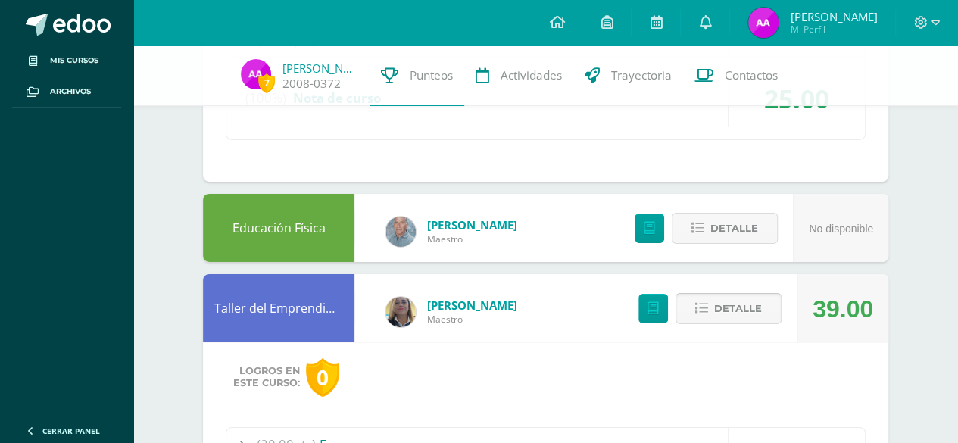
click at [752, 302] on span "Detalle" at bounding box center [738, 308] width 48 height 28
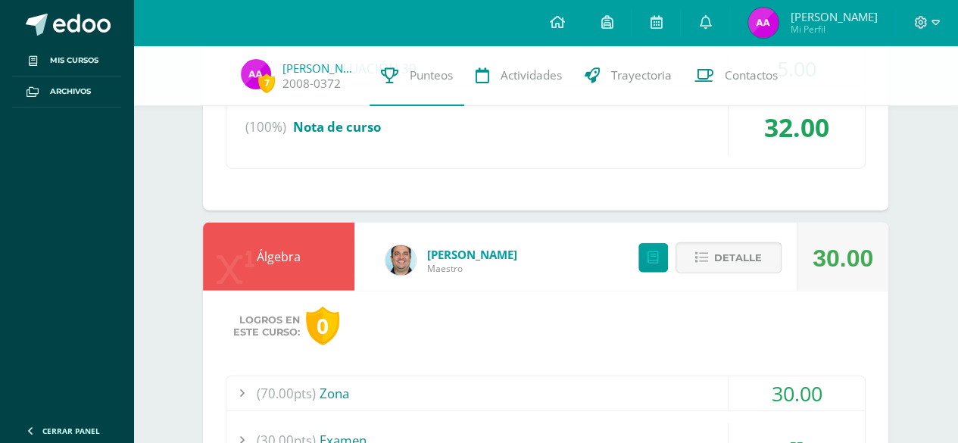
scroll to position [1695, 0]
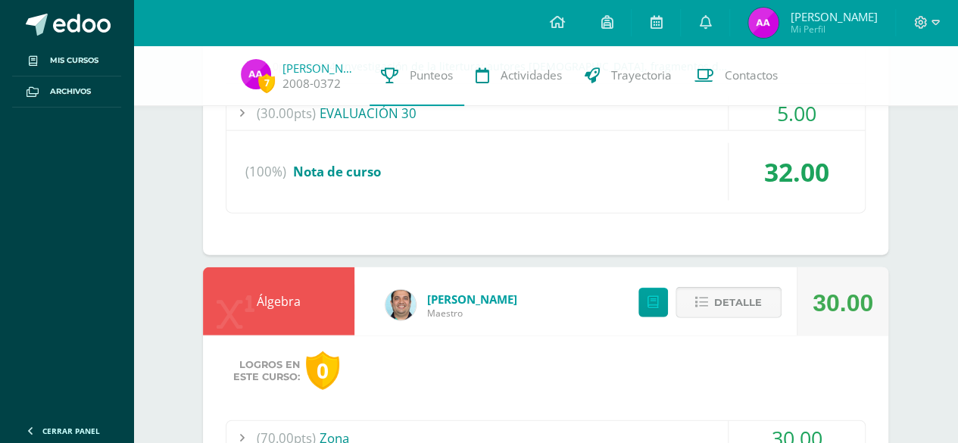
click at [743, 299] on span "Detalle" at bounding box center [738, 302] width 48 height 28
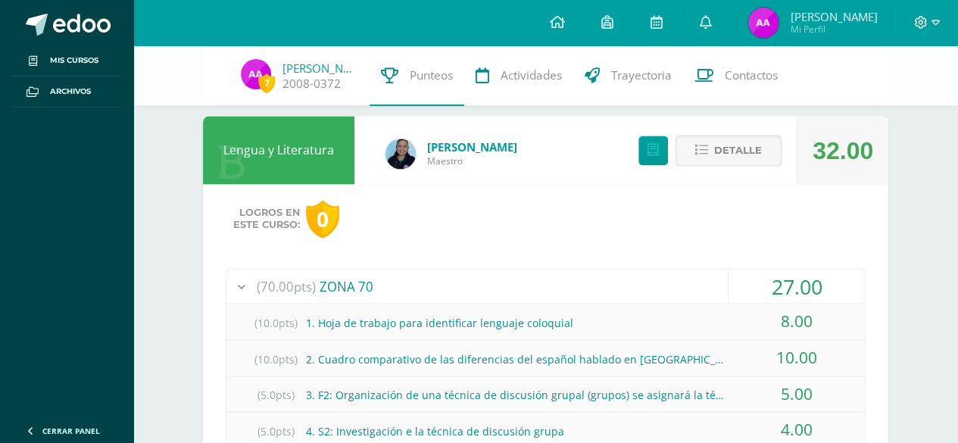
scroll to position [1089, 0]
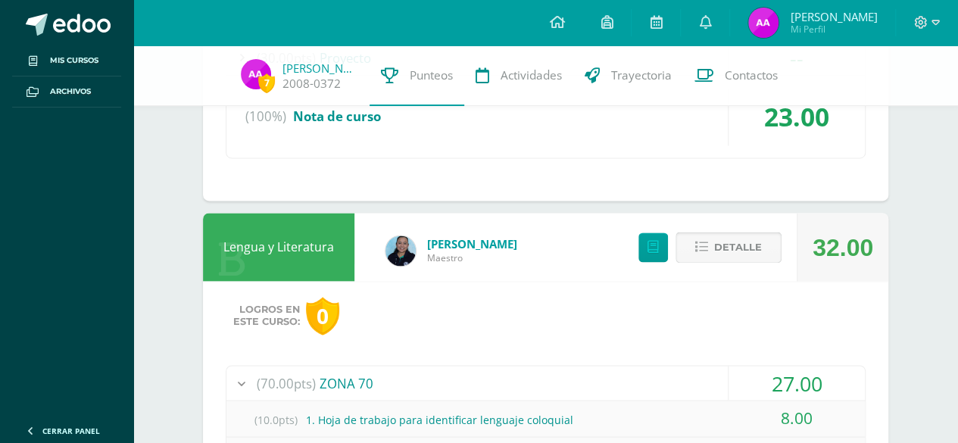
click at [752, 241] on span "Detalle" at bounding box center [738, 247] width 48 height 28
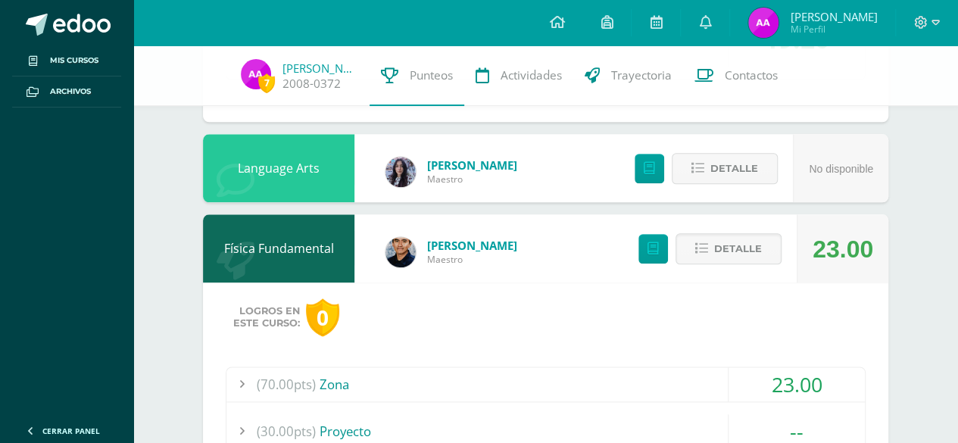
scroll to position [711, 0]
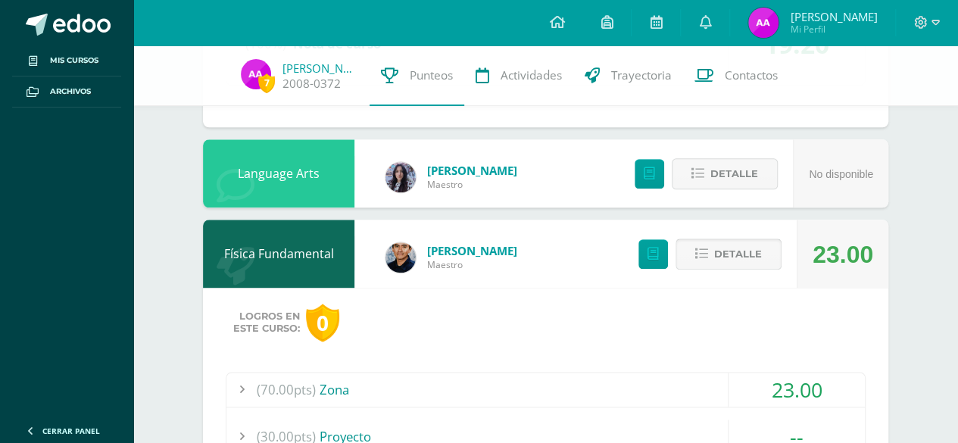
click at [716, 252] on span "Detalle" at bounding box center [738, 254] width 48 height 28
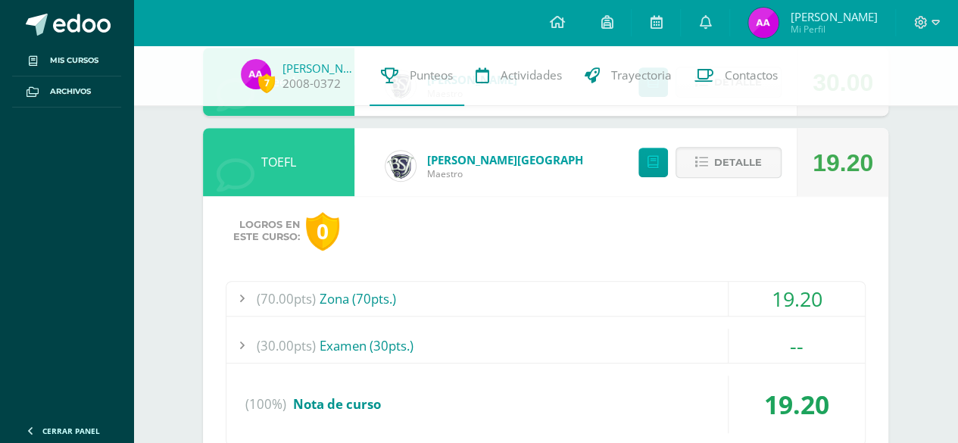
scroll to position [332, 0]
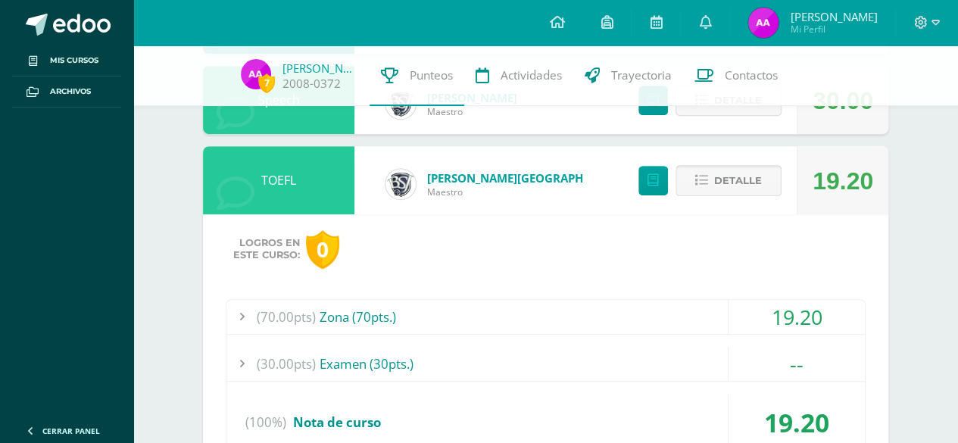
click at [745, 180] on span "Detalle" at bounding box center [738, 181] width 48 height 28
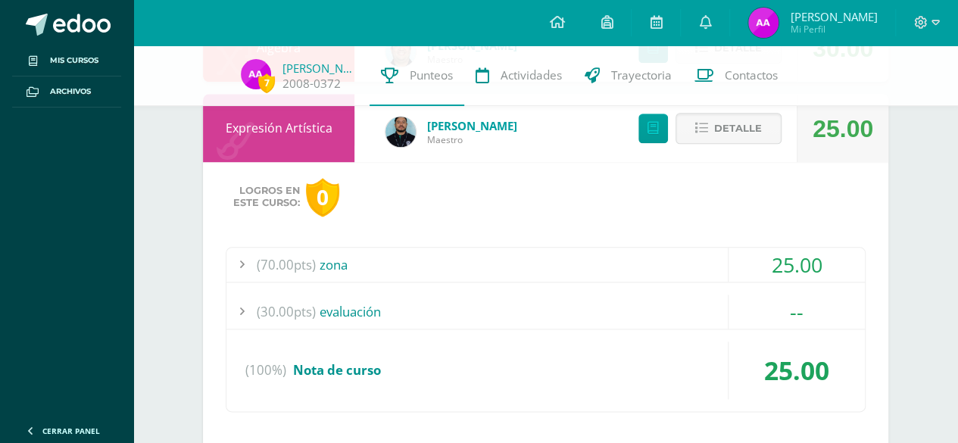
scroll to position [757, 0]
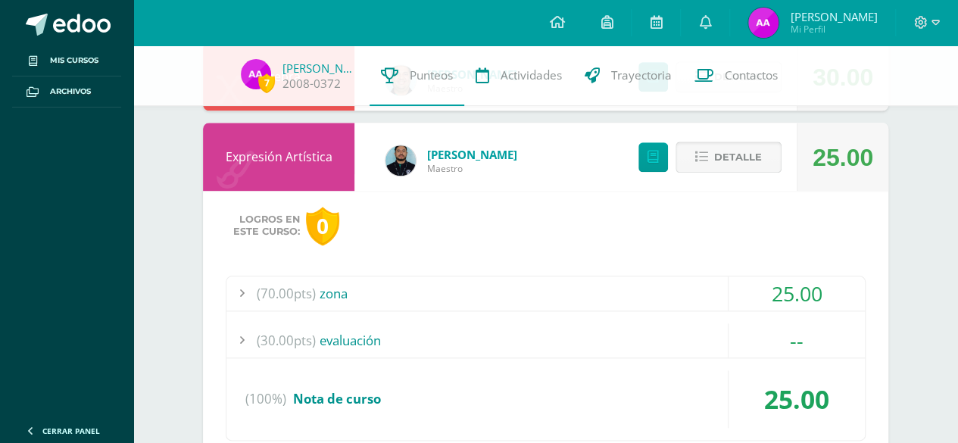
click at [734, 165] on span "Detalle" at bounding box center [738, 157] width 48 height 28
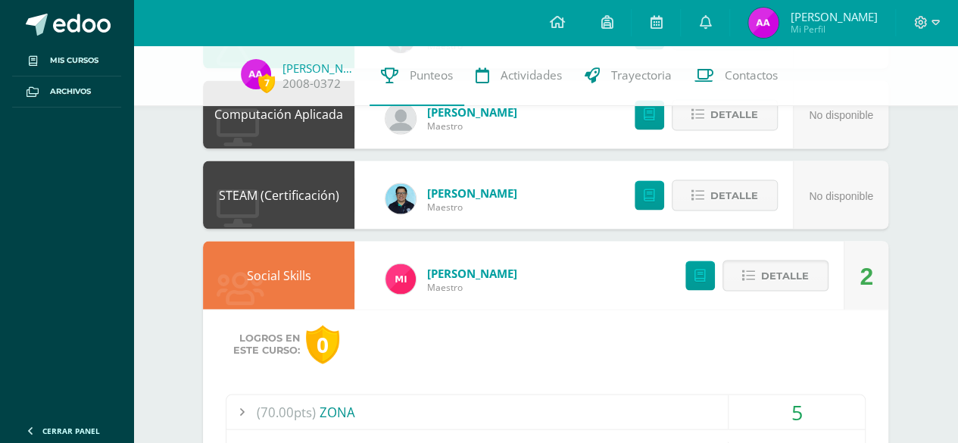
scroll to position [1287, 0]
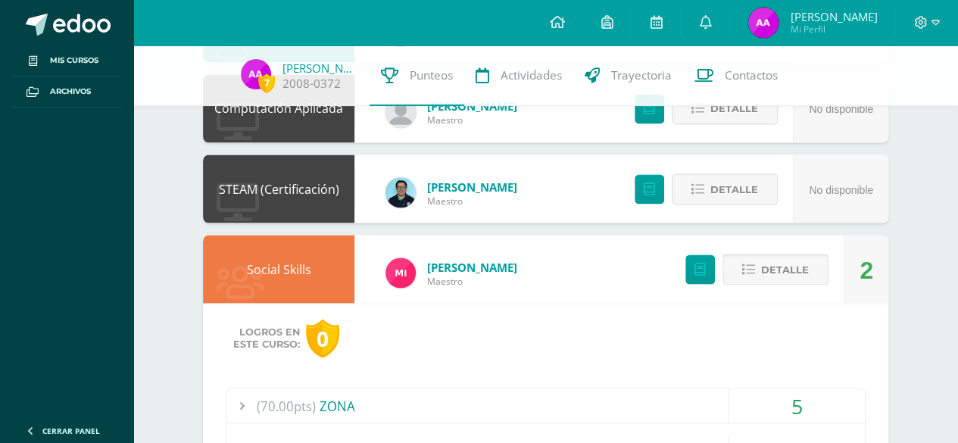
click at [748, 258] on button "Detalle" at bounding box center [775, 269] width 106 height 31
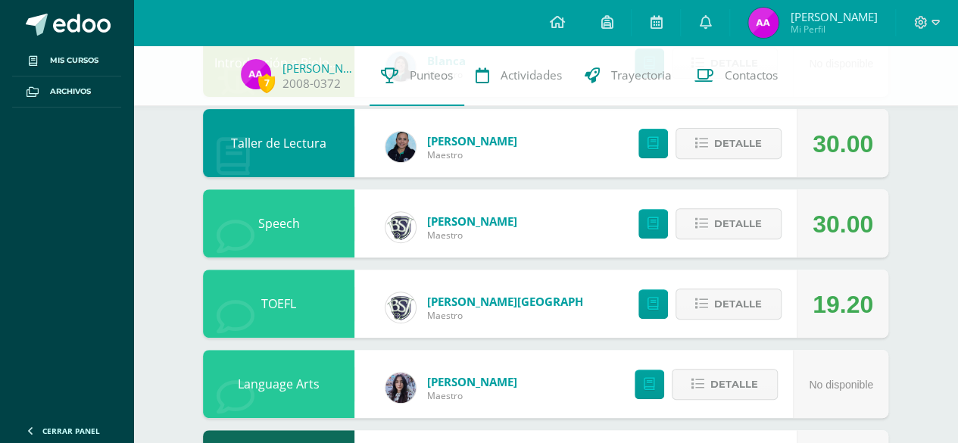
scroll to position [0, 0]
